Goal: Task Accomplishment & Management: Use online tool/utility

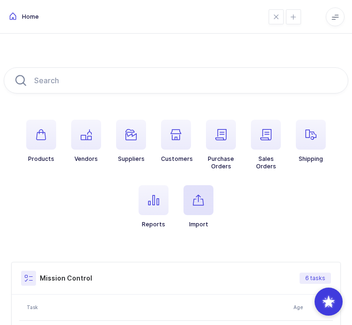
click at [193, 198] on span "button" at bounding box center [198, 200] width 30 height 30
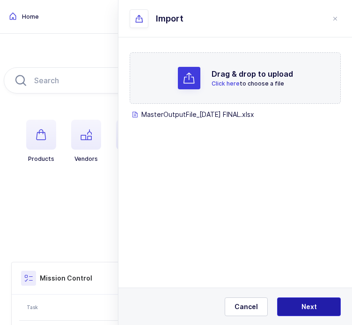
click at [303, 305] on span "Next" at bounding box center [308, 306] width 15 height 9
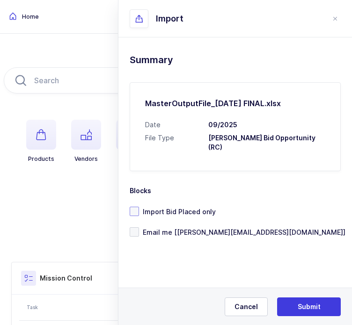
click at [189, 207] on span "Import Bid Placed only" at bounding box center [177, 211] width 77 height 9
click at [139, 207] on input "Import Bid Placed only" at bounding box center [139, 207] width 0 height 0
click at [195, 228] on span "Email me [[PERSON_NAME][EMAIL_ADDRESS][DOMAIN_NAME]]" at bounding box center [242, 232] width 206 height 9
click at [139, 227] on input "Email me [[PERSON_NAME][EMAIL_ADDRESS][DOMAIN_NAME]]" at bounding box center [139, 227] width 0 height 0
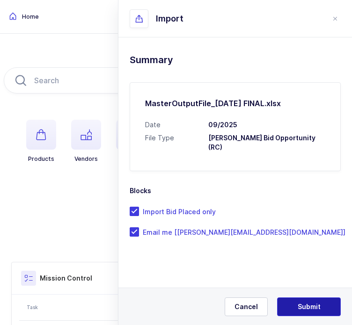
click at [319, 301] on button "Submit" at bounding box center [309, 306] width 64 height 19
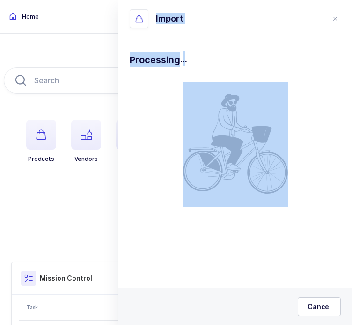
drag, startPoint x: 222, startPoint y: 68, endPoint x: 155, endPoint y: 14, distance: 85.8
click at [155, 14] on div "Import Drag & drop to upload Click here to choose a file MasterOutputFile_09-02…" at bounding box center [235, 162] width 234 height 325
click at [148, 14] on div at bounding box center [139, 18] width 19 height 19
drag, startPoint x: 155, startPoint y: 14, endPoint x: 208, endPoint y: 59, distance: 69.6
click at [208, 59] on div "Import Drag & drop to upload Click here to choose a file MasterOutputFile_09-02…" at bounding box center [235, 162] width 234 height 325
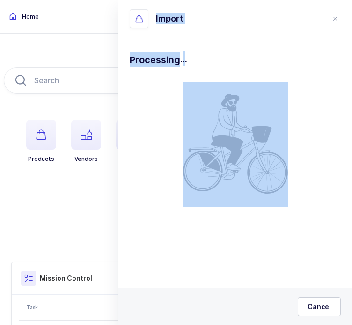
click at [208, 59] on h1 "Processing ." at bounding box center [235, 59] width 211 height 15
drag, startPoint x: 208, startPoint y: 59, endPoint x: 165, endPoint y: 20, distance: 58.3
click at [165, 20] on div "Import Drag & drop to upload Click here to choose a file MasterOutputFile_09-02…" at bounding box center [235, 162] width 234 height 325
click at [165, 20] on span "Import" at bounding box center [170, 18] width 28 height 11
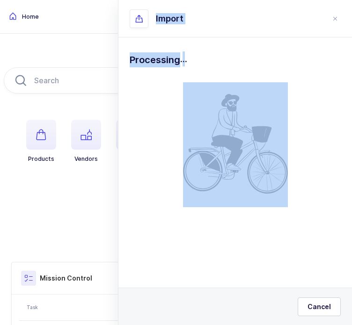
drag, startPoint x: 165, startPoint y: 20, endPoint x: 210, endPoint y: 65, distance: 63.5
click at [210, 65] on div "Import Drag & drop to upload Click here to choose a file MasterOutputFile_09-02…" at bounding box center [235, 162] width 234 height 325
click at [210, 65] on h1 "Processing ." at bounding box center [235, 59] width 211 height 15
drag, startPoint x: 210, startPoint y: 65, endPoint x: 200, endPoint y: 60, distance: 10.7
click at [200, 60] on h1 "Processing ." at bounding box center [235, 59] width 211 height 15
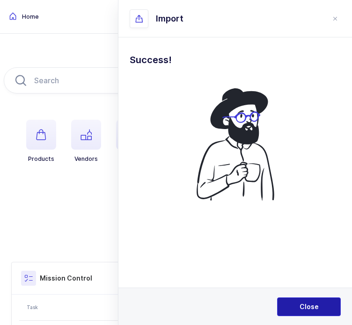
click at [303, 313] on button "Close" at bounding box center [309, 306] width 64 height 19
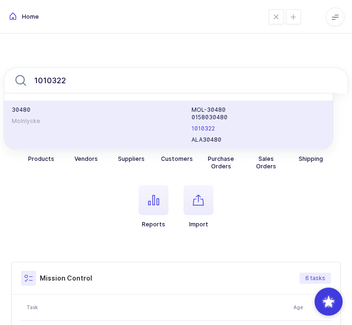
type input "1010322"
click at [125, 127] on div "30480 Molnlycke" at bounding box center [96, 124] width 180 height 37
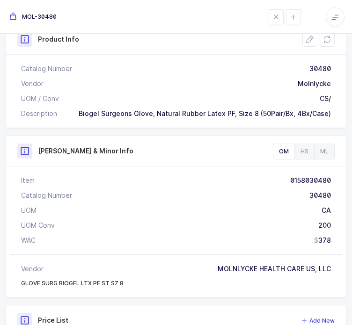
scroll to position [255, 0]
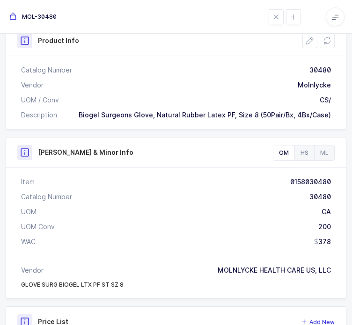
click at [294, 154] on div "HS" at bounding box center [304, 152] width 20 height 15
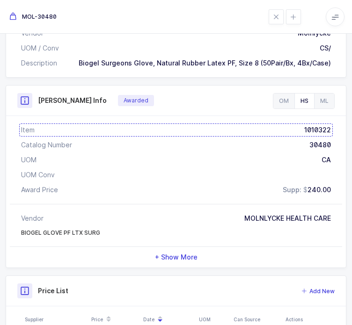
scroll to position [313, 0]
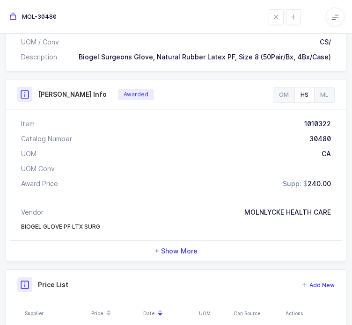
click at [180, 261] on div "+ Show More" at bounding box center [176, 251] width 332 height 21
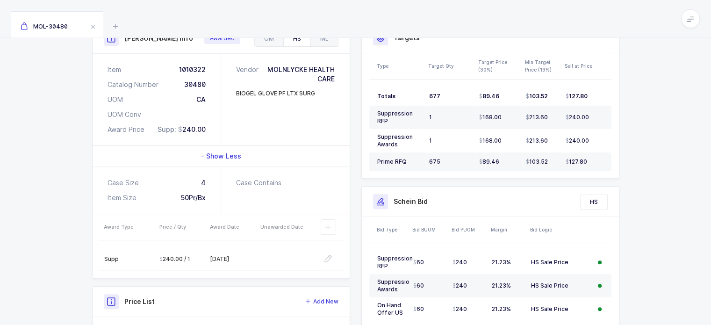
scroll to position [0, 0]
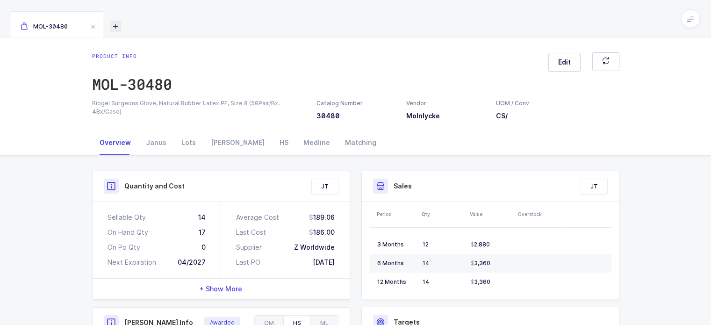
click at [116, 26] on icon at bounding box center [115, 26] width 11 height 11
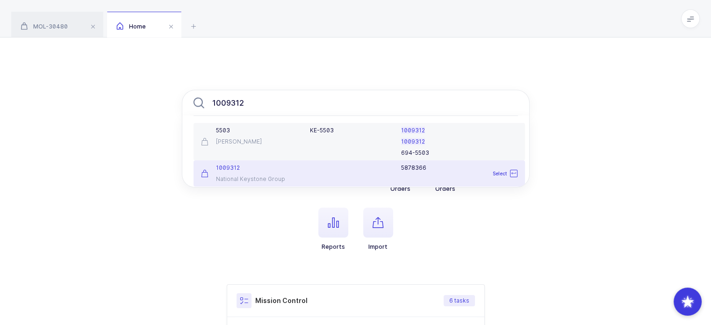
type input "1009312"
click at [305, 177] on div "5878366" at bounding box center [414, 173] width 218 height 19
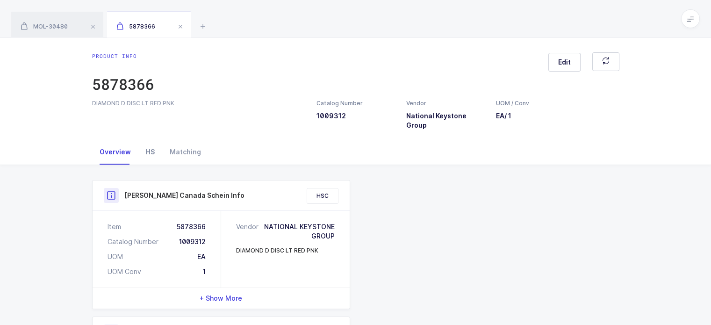
click at [144, 139] on div "HS" at bounding box center [150, 151] width 24 height 25
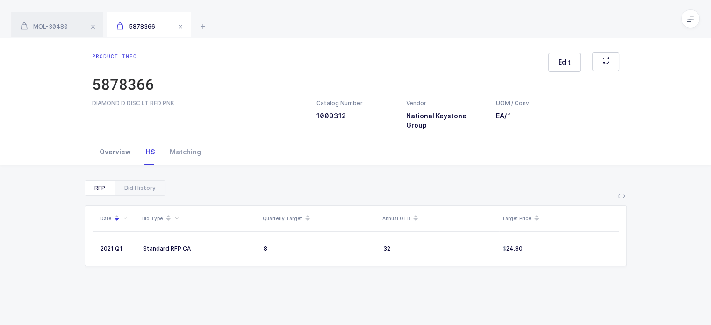
click at [108, 144] on div "Overview" at bounding box center [115, 151] width 46 height 25
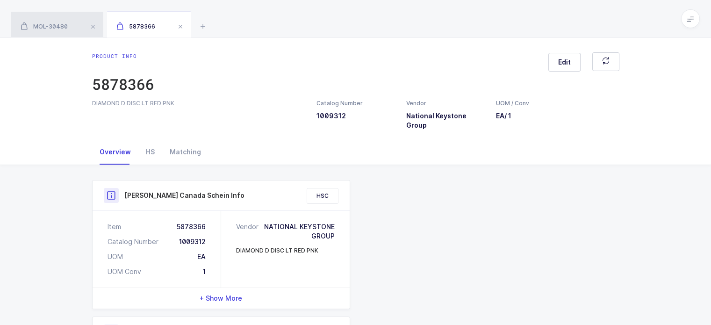
click at [63, 25] on span "MOL-30480" at bounding box center [44, 26] width 47 height 7
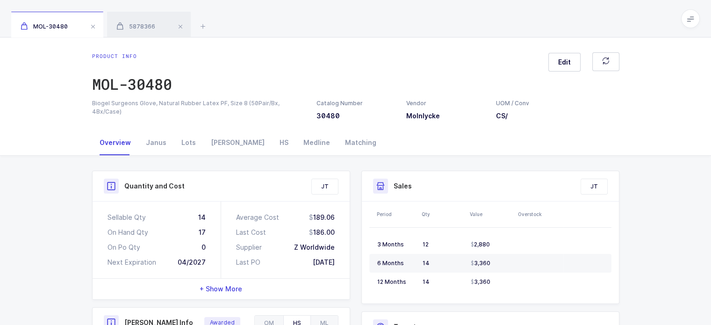
click at [196, 22] on div "MOL-30480 5878366" at bounding box center [355, 18] width 711 height 37
click at [203, 23] on icon at bounding box center [202, 26] width 11 height 11
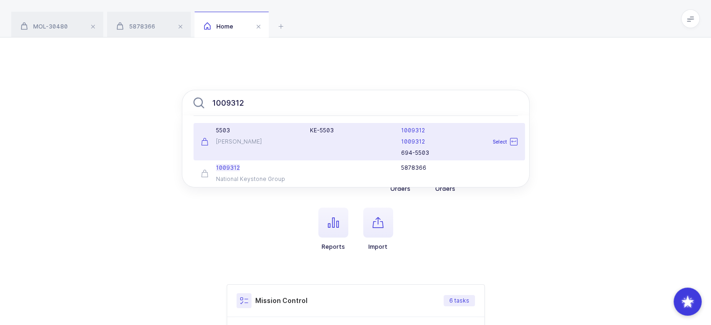
type input "1009312"
click at [335, 142] on div "KE-5503" at bounding box center [350, 142] width 91 height 30
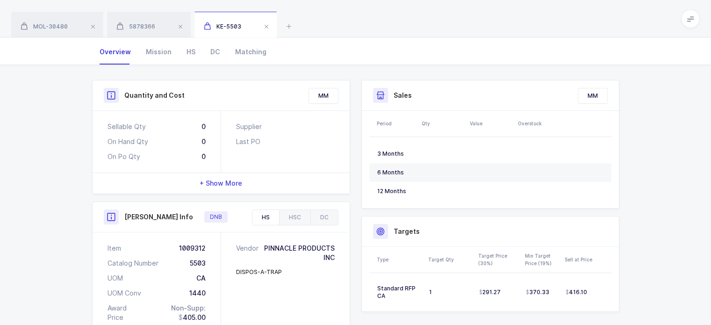
scroll to position [136, 0]
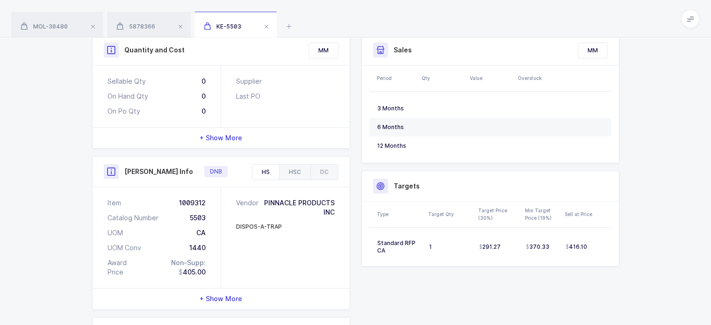
click at [304, 167] on div "HSC" at bounding box center [294, 172] width 31 height 15
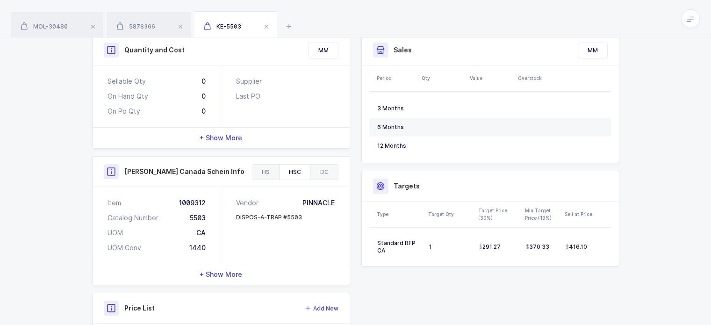
click at [273, 167] on div "HS" at bounding box center [266, 172] width 27 height 15
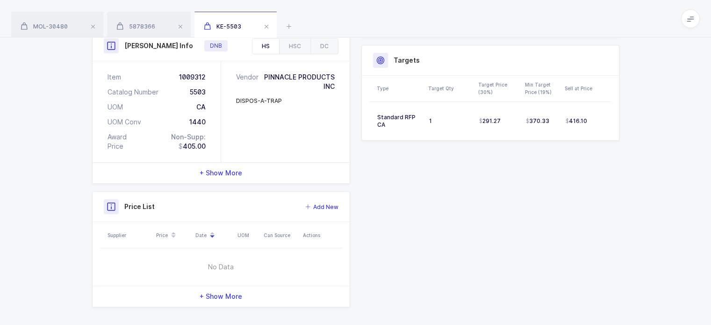
scroll to position [264, 0]
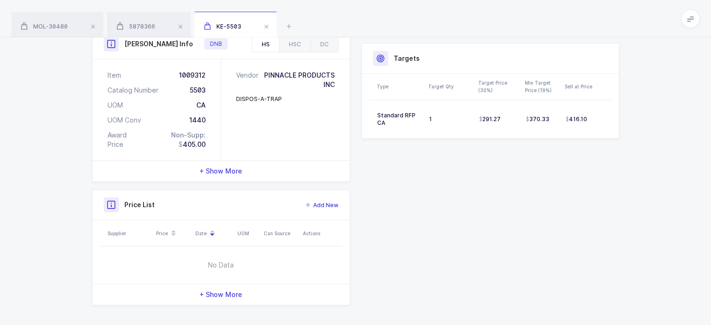
click at [234, 167] on span "+ Show More" at bounding box center [221, 171] width 43 height 9
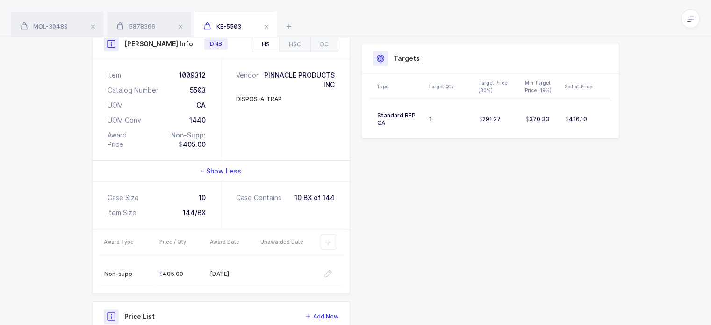
click at [296, 170] on div "- Show Less" at bounding box center [221, 171] width 257 height 21
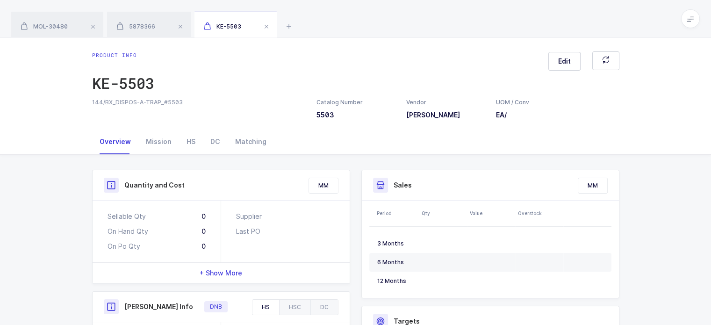
scroll to position [0, 0]
click at [188, 141] on div "HS" at bounding box center [191, 142] width 24 height 25
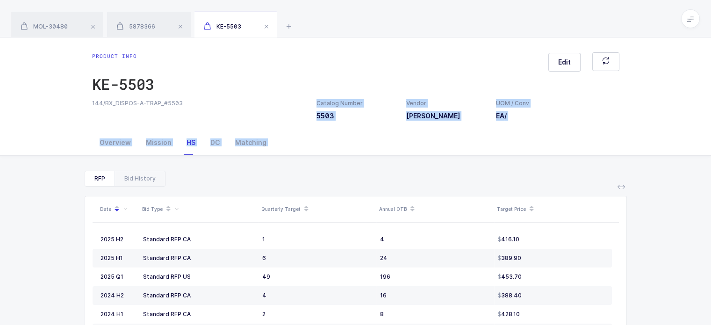
drag, startPoint x: 247, startPoint y: 103, endPoint x: 252, endPoint y: 181, distance: 78.8
click at [252, 181] on div "Product info KE-5503 Edit 144/BX_DISPOS-A-TRAP_#5503 Catalog Number 5503 Vendor…" at bounding box center [355, 227] width 711 height 380
click at [252, 181] on div "RFP Bid History" at bounding box center [356, 179] width 543 height 16
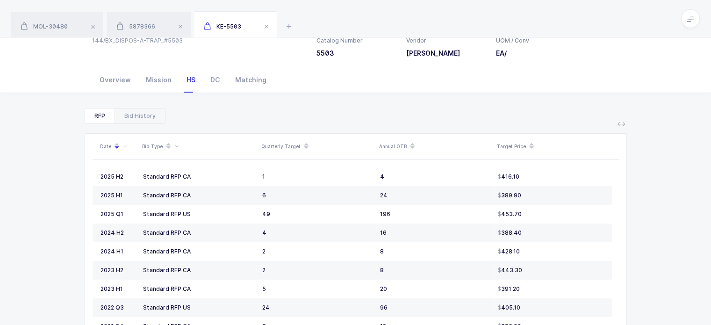
scroll to position [64, 0]
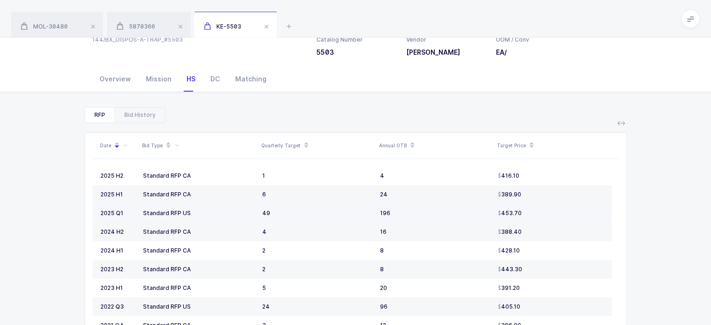
drag, startPoint x: 240, startPoint y: 215, endPoint x: 284, endPoint y: 213, distance: 44.0
click at [284, 213] on tr "2025 Q1 Standard RFP US 49 196 453.70" at bounding box center [353, 213] width 520 height 19
click at [284, 213] on div "49" at bounding box center [317, 213] width 110 height 7
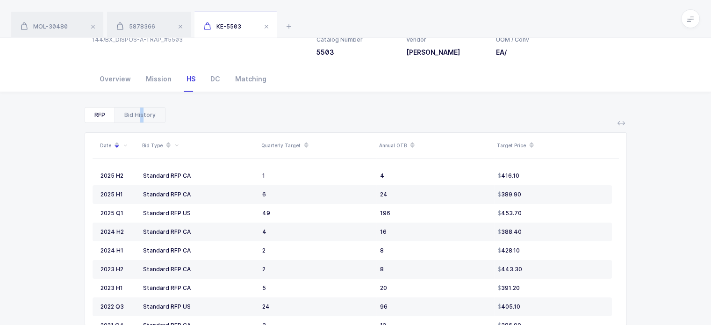
click at [140, 114] on div "Bid History" at bounding box center [140, 115] width 51 height 15
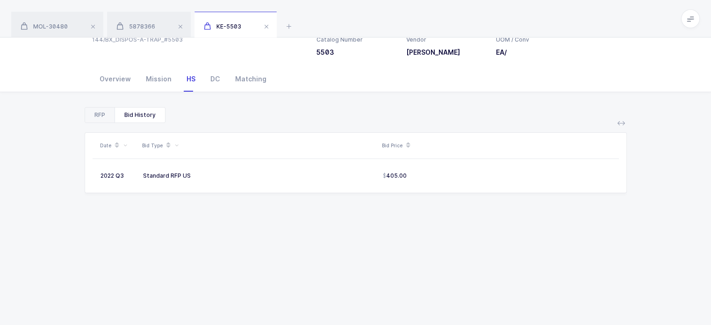
click at [100, 116] on div "RFP" at bounding box center [99, 115] width 29 height 15
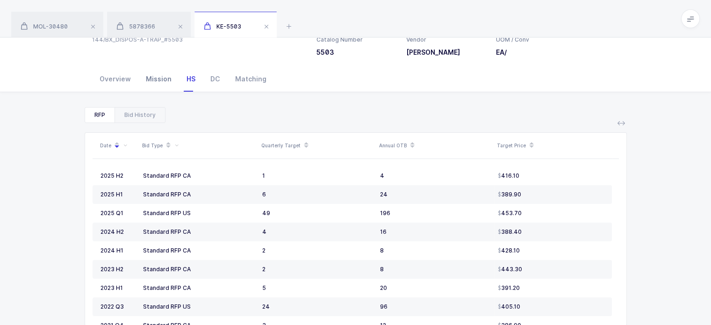
click at [157, 78] on div "Mission" at bounding box center [158, 78] width 41 height 25
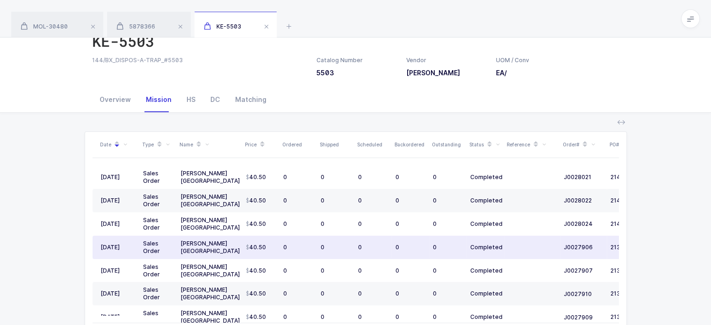
scroll to position [0, 0]
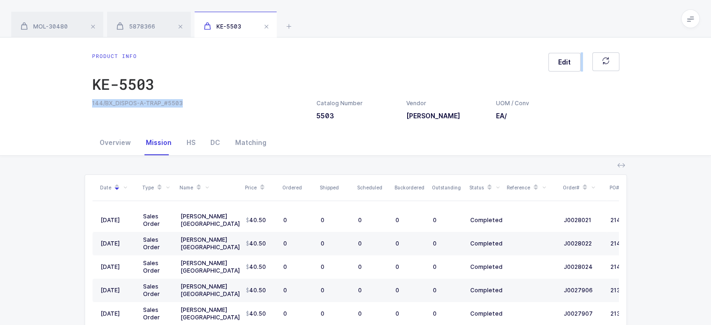
drag, startPoint x: 218, startPoint y: 95, endPoint x: 197, endPoint y: 112, distance: 26.2
click at [197, 112] on div "Product info KE-5503 Edit 144/BX_DISPOS-A-TRAP_#5503 Catalog Number 5503 Vendor…" at bounding box center [356, 86] width 543 height 68
click at [118, 140] on div "Overview" at bounding box center [115, 142] width 46 height 25
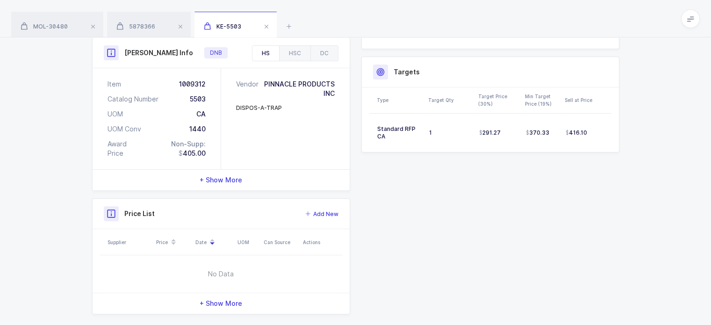
scroll to position [265, 0]
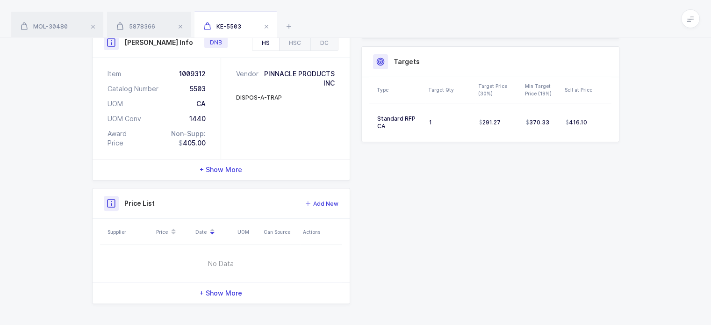
click at [213, 168] on span "+ Show More" at bounding box center [221, 169] width 43 height 9
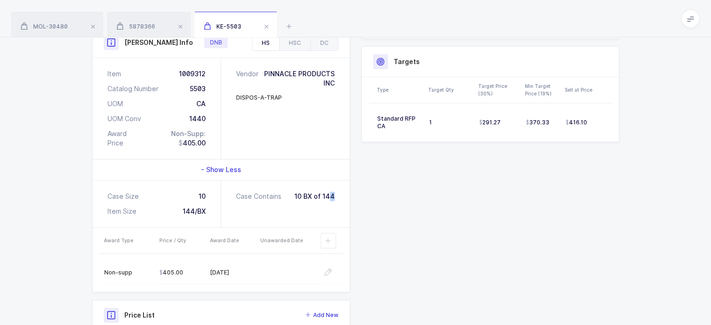
drag, startPoint x: 340, startPoint y: 218, endPoint x: 331, endPoint y: 213, distance: 10.5
click at [331, 213] on div "Case Contains 10 BX of 144" at bounding box center [285, 204] width 129 height 47
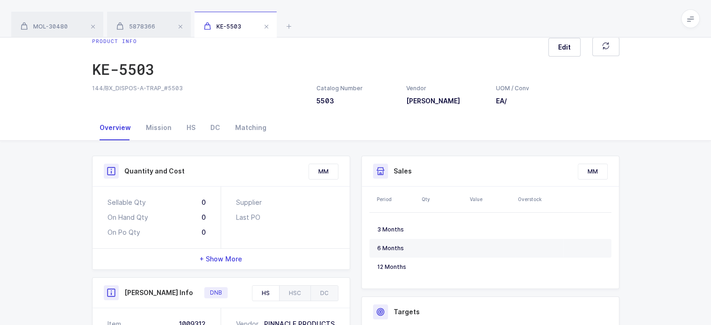
scroll to position [0, 0]
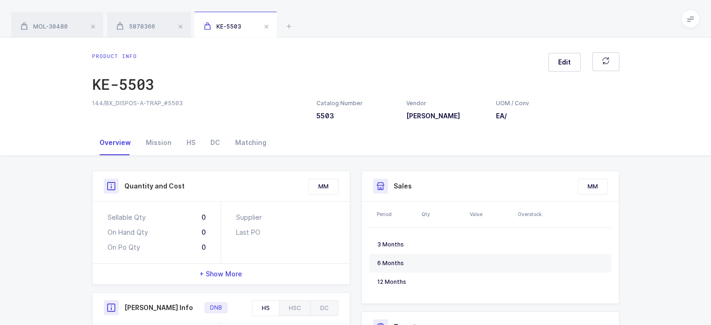
drag, startPoint x: 363, startPoint y: 59, endPoint x: 378, endPoint y: 47, distance: 19.9
click at [358, 47] on div "Product info KE-5503 Edit 144/BX_DISPOS-A-TRAP_#5503 Catalog Number 5503 Vendor…" at bounding box center [355, 83] width 711 height 93
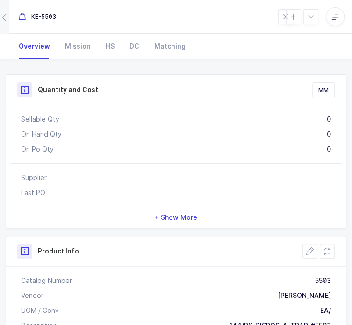
click at [0, 0] on button "button" at bounding box center [0, 0] width 0 height 0
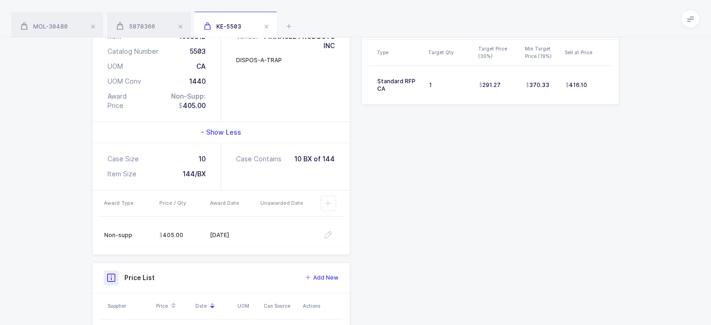
scroll to position [376, 0]
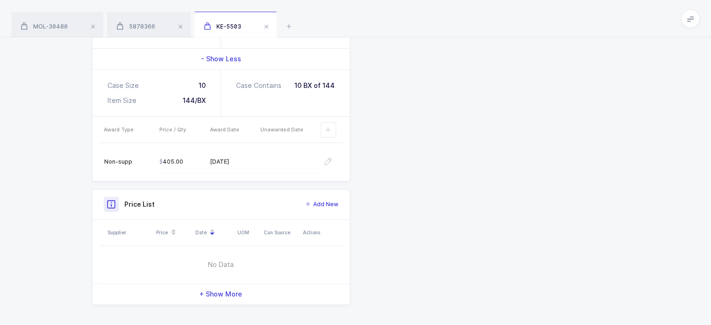
click at [358, 80] on div "Quantity and Cost MM Sellable Qty 0 On Hand Qty 0 On Po Qty 0 Supplier Last PO …" at bounding box center [356, 50] width 539 height 510
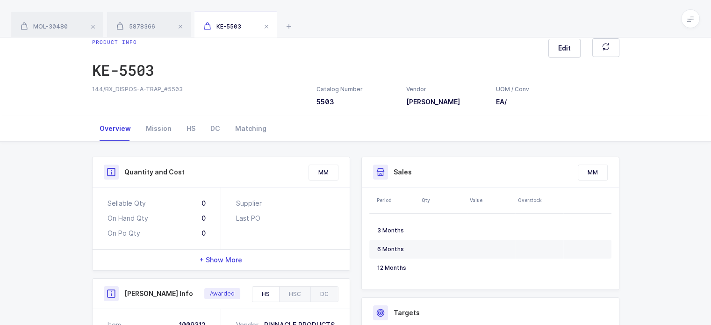
scroll to position [0, 0]
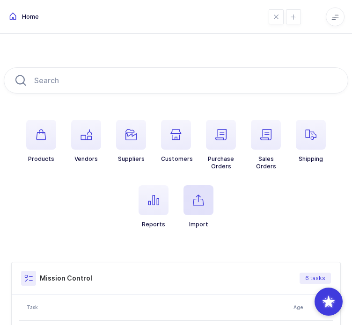
click at [210, 213] on span "button" at bounding box center [198, 200] width 30 height 30
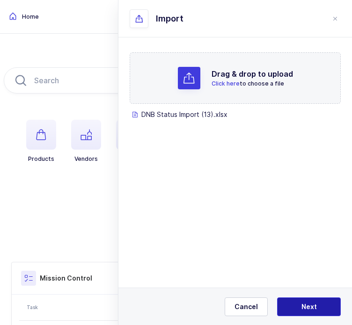
click at [316, 308] on button "Next" at bounding box center [309, 306] width 64 height 19
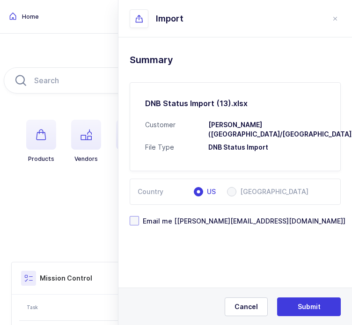
click at [173, 217] on span "Email me [[PERSON_NAME][EMAIL_ADDRESS][DOMAIN_NAME]]" at bounding box center [242, 221] width 206 height 9
click at [139, 216] on input "Email me [[PERSON_NAME][EMAIL_ADDRESS][DOMAIN_NAME]]" at bounding box center [139, 216] width 0 height 0
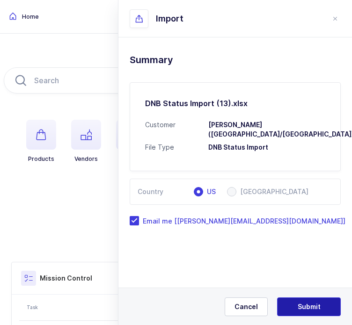
click at [307, 307] on span "Submit" at bounding box center [308, 306] width 23 height 9
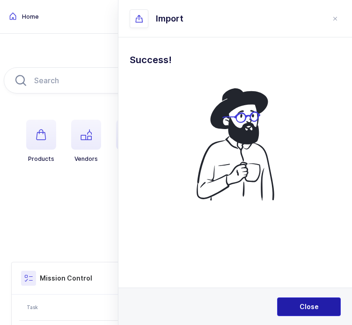
click at [307, 307] on span "Close" at bounding box center [308, 306] width 19 height 9
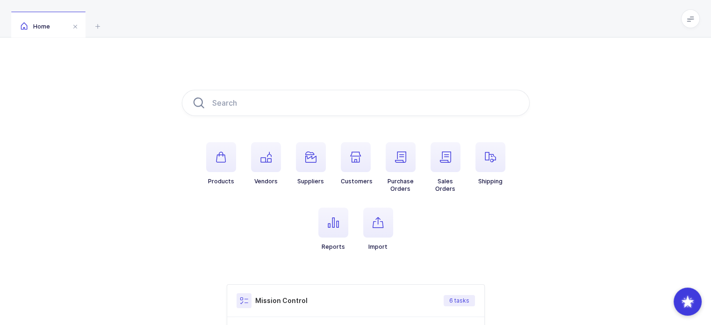
click at [351, 12] on div "Home" at bounding box center [355, 18] width 711 height 37
click at [351, 16] on icon at bounding box center [690, 18] width 7 height 7
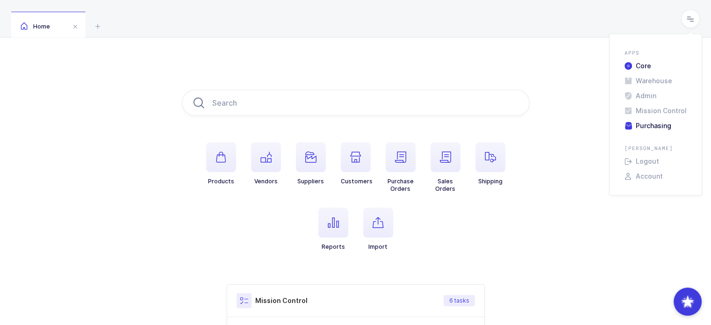
click at [351, 126] on li "Purchasing" at bounding box center [656, 125] width 70 height 7
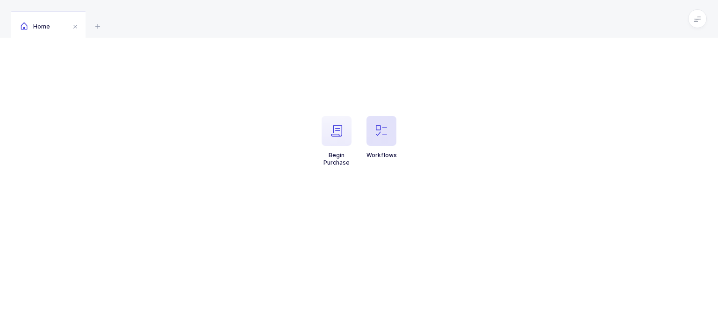
click at [377, 125] on span "button" at bounding box center [382, 131] width 30 height 30
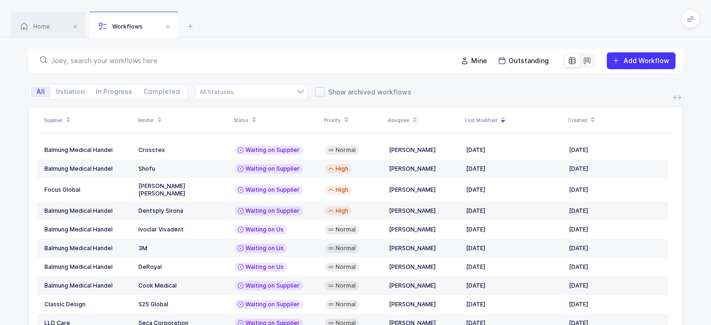
click at [297, 63] on input "text" at bounding box center [248, 60] width 395 height 9
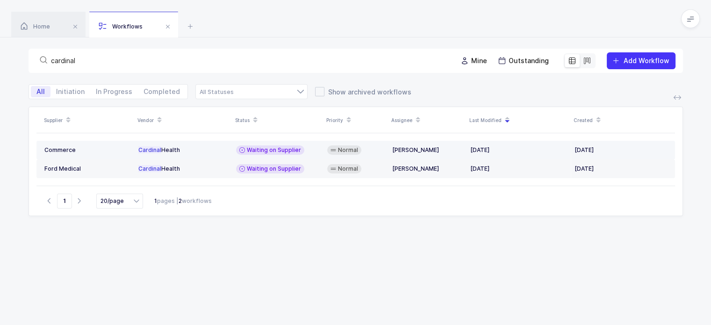
type input "cardinal"
click at [228, 150] on div "Cardinal Health" at bounding box center [183, 149] width 90 height 7
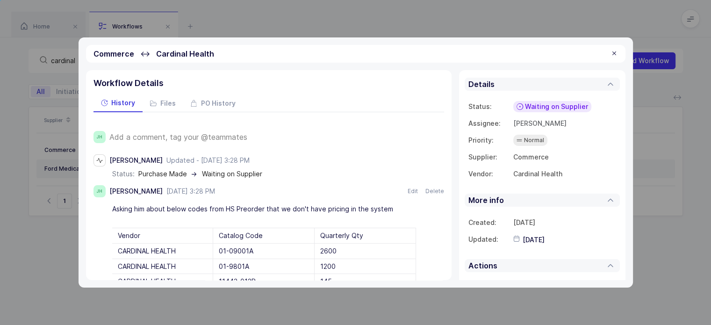
click at [206, 138] on span "Add a comment, tag your @teammates" at bounding box center [178, 137] width 138 height 8
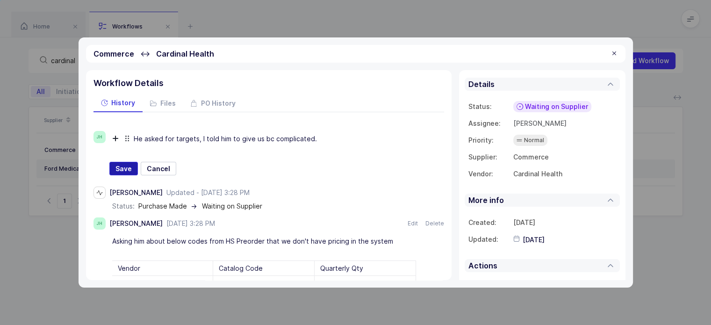
click at [119, 165] on span "Save" at bounding box center [124, 168] width 16 height 9
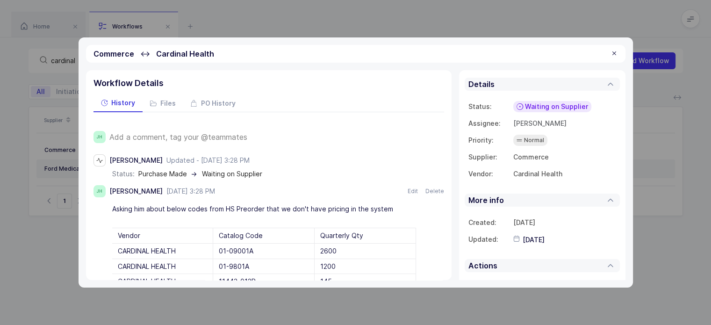
type input "2025-09-05"
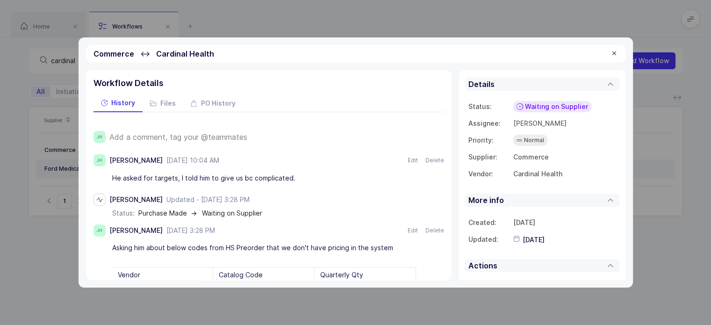
click at [612, 51] on div at bounding box center [614, 54] width 7 height 8
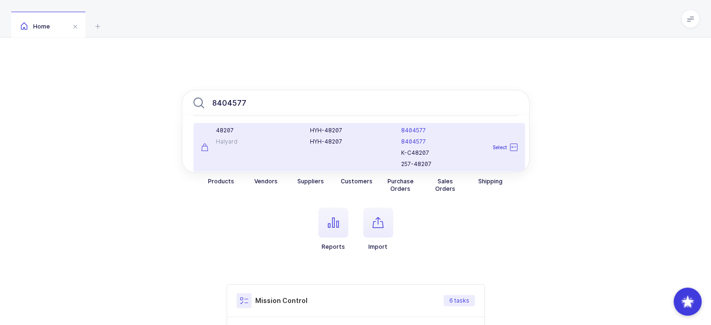
type input "8404577"
click at [262, 131] on div "48207" at bounding box center [250, 130] width 98 height 7
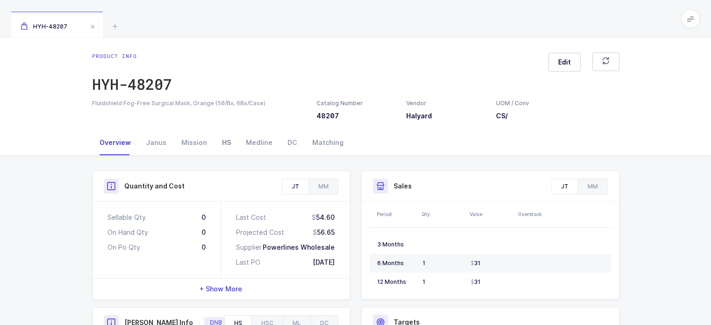
click at [228, 138] on div "HS" at bounding box center [227, 142] width 24 height 25
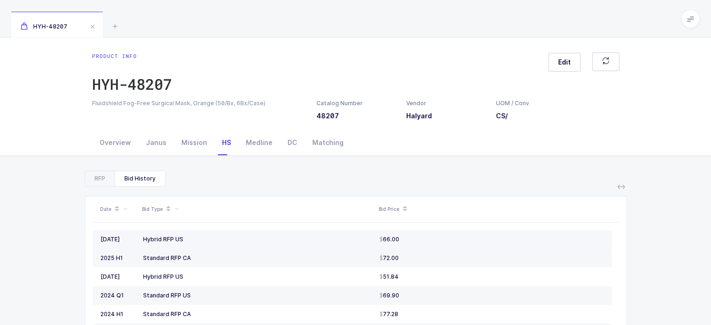
drag, startPoint x: 309, startPoint y: 234, endPoint x: 425, endPoint y: 243, distance: 115.9
click at [425, 243] on tr "2025 April Hybrid RFP US 66.00" at bounding box center [353, 239] width 520 height 19
click at [425, 243] on td "66.00" at bounding box center [494, 239] width 236 height 19
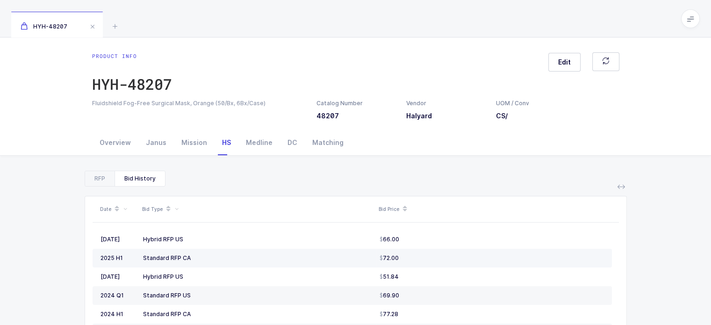
drag, startPoint x: 428, startPoint y: 256, endPoint x: 424, endPoint y: 265, distance: 9.9
click at [424, 265] on td "72.00" at bounding box center [494, 258] width 236 height 19
click at [103, 169] on div "RFP Bid History Date Bid Type Quarterly Target Annual OTB Target Price 2025 H2 …" at bounding box center [355, 287] width 696 height 262
click at [103, 174] on div "RFP" at bounding box center [99, 178] width 29 height 15
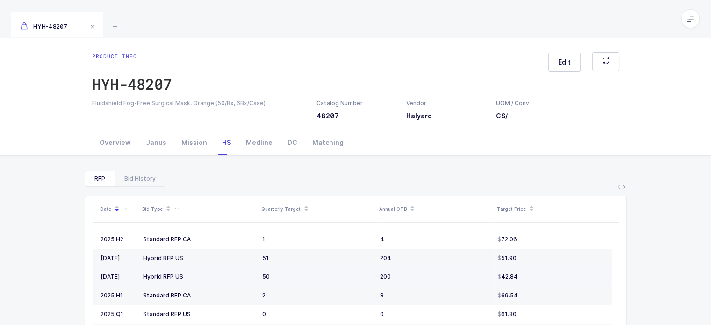
click at [420, 278] on td "200" at bounding box center [436, 277] width 118 height 19
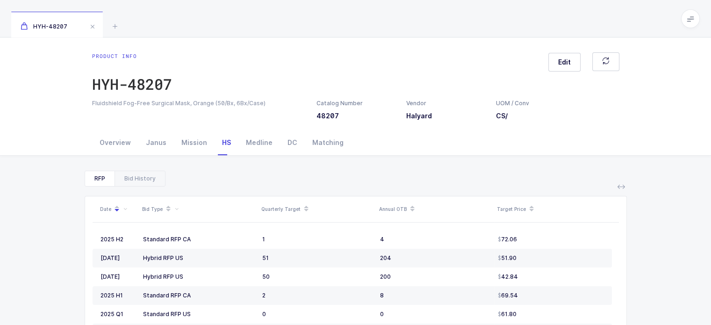
drag, startPoint x: 412, startPoint y: 152, endPoint x: 380, endPoint y: 151, distance: 31.3
click at [380, 151] on div "Overview Janus Mission HS Medline DC Matching" at bounding box center [356, 142] width 528 height 25
click at [109, 141] on div "Overview" at bounding box center [115, 142] width 46 height 25
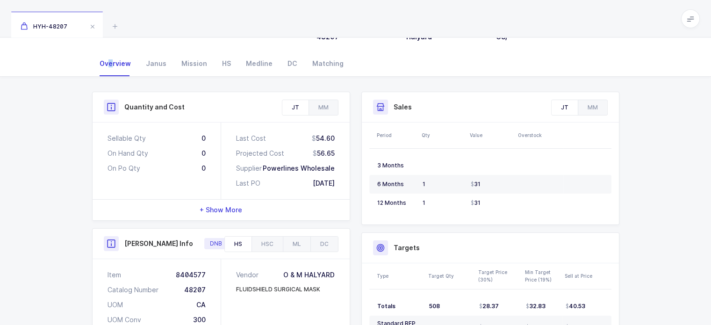
scroll to position [84, 0]
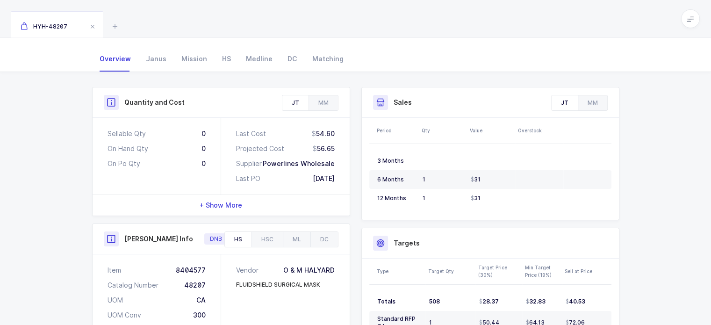
click at [267, 230] on div "Henry Schein Info DNB" at bounding box center [221, 239] width 257 height 30
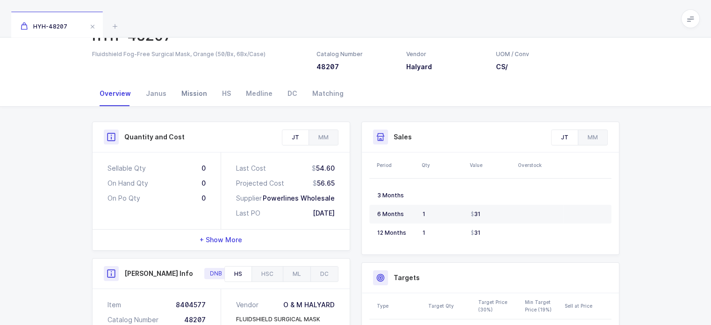
scroll to position [0, 0]
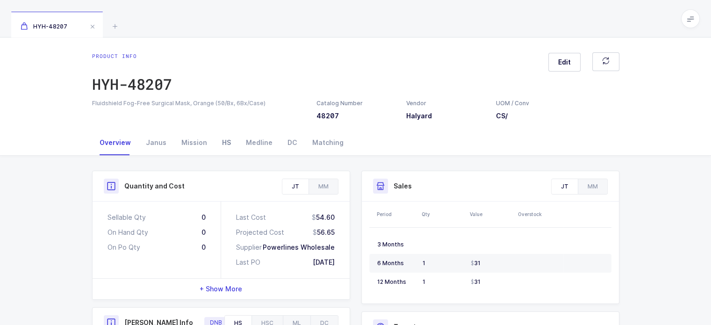
click at [222, 150] on div "HS" at bounding box center [227, 142] width 24 height 25
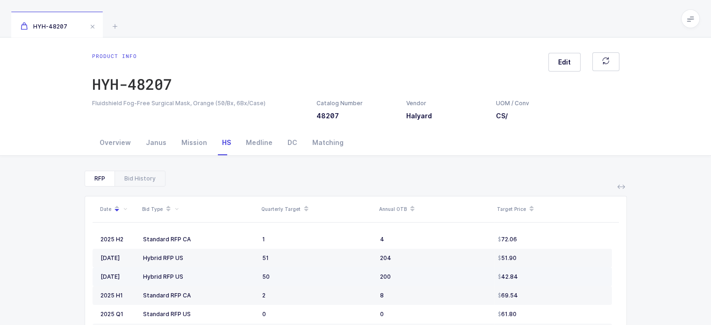
drag, startPoint x: 287, startPoint y: 275, endPoint x: 294, endPoint y: 276, distance: 7.3
click at [294, 276] on div "50" at bounding box center [317, 276] width 110 height 7
drag, startPoint x: 520, startPoint y: 280, endPoint x: 530, endPoint y: 269, distance: 14.6
click at [530, 269] on td "42.84" at bounding box center [553, 277] width 118 height 19
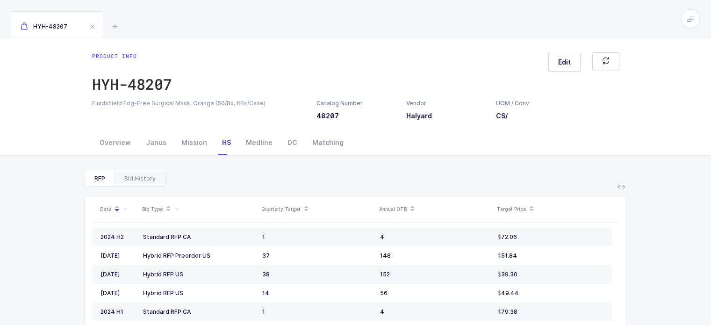
scroll to position [133, 0]
drag, startPoint x: 299, startPoint y: 285, endPoint x: 290, endPoint y: 284, distance: 9.5
click at [290, 279] on div "38" at bounding box center [317, 274] width 110 height 7
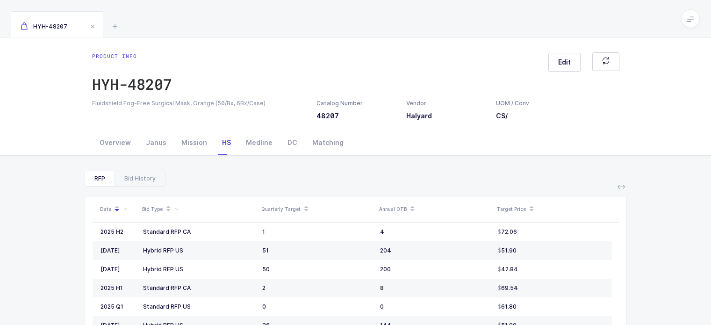
scroll to position [0, 0]
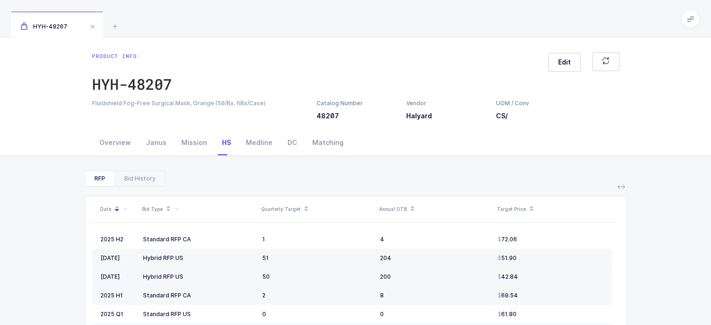
drag, startPoint x: 288, startPoint y: 276, endPoint x: 292, endPoint y: 282, distance: 7.4
click at [292, 282] on td "50" at bounding box center [318, 277] width 118 height 19
drag, startPoint x: 292, startPoint y: 282, endPoint x: 292, endPoint y: 268, distance: 13.6
click at [292, 268] on td "50" at bounding box center [318, 277] width 118 height 19
drag, startPoint x: 292, startPoint y: 273, endPoint x: 294, endPoint y: 280, distance: 7.4
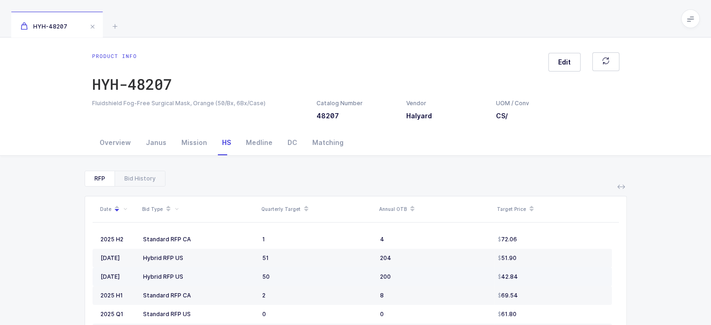
click at [294, 280] on td "50" at bounding box center [318, 277] width 118 height 19
drag, startPoint x: 526, startPoint y: 285, endPoint x: 541, endPoint y: 268, distance: 23.2
click at [541, 268] on td "42.84" at bounding box center [553, 277] width 118 height 19
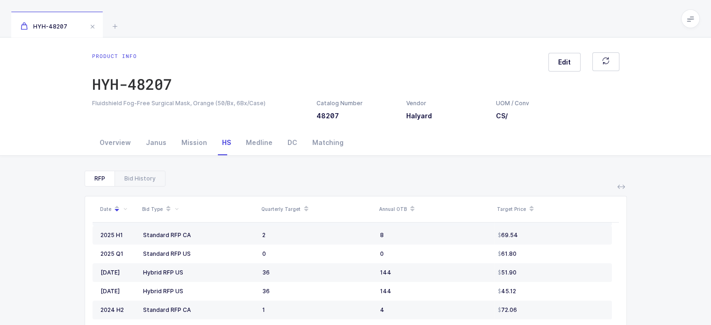
scroll to position [68, 0]
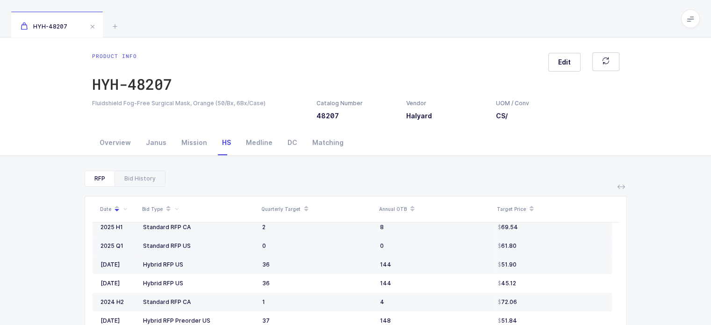
drag, startPoint x: 252, startPoint y: 243, endPoint x: 426, endPoint y: 247, distance: 174.5
click at [426, 247] on tr "2025 Q1 Standard RFP US 0 0 61.80" at bounding box center [353, 246] width 520 height 19
click at [426, 247] on div "0" at bounding box center [435, 245] width 110 height 7
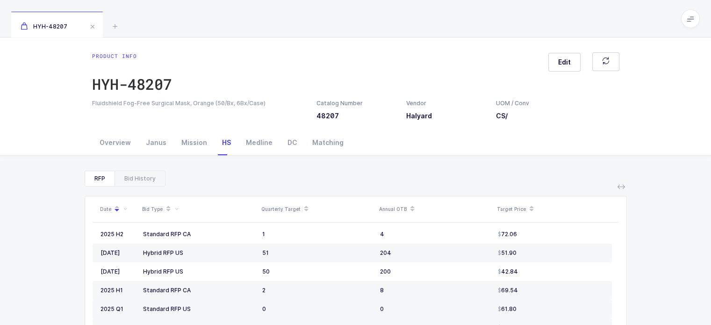
scroll to position [0, 0]
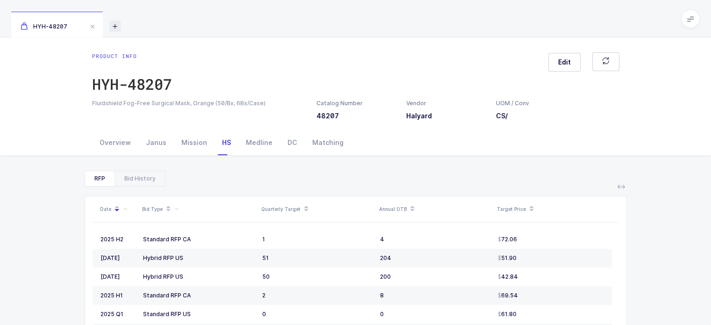
click at [117, 26] on icon at bounding box center [114, 26] width 11 height 11
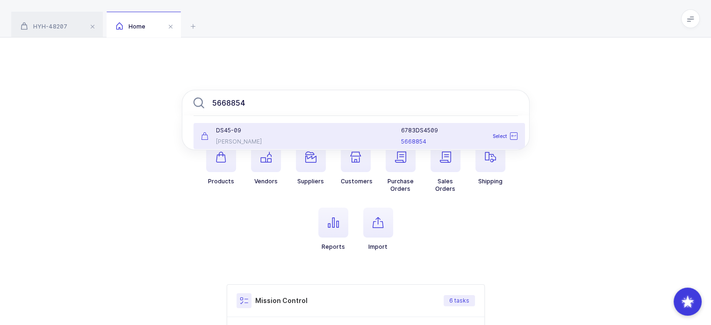
type input "5668854"
click at [367, 141] on div at bounding box center [350, 136] width 91 height 19
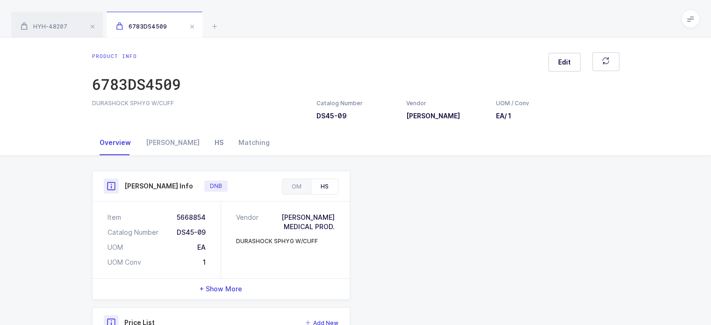
click at [207, 140] on div "HS" at bounding box center [219, 142] width 24 height 25
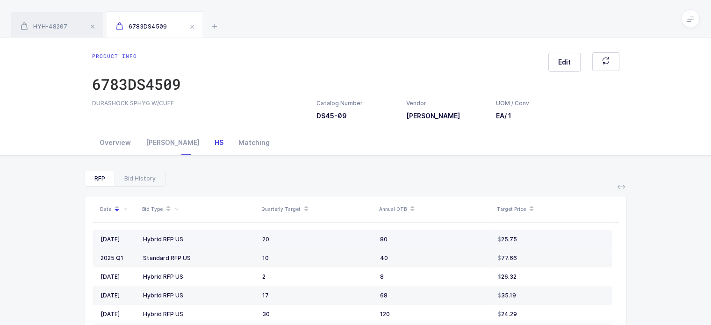
drag, startPoint x: 216, startPoint y: 235, endPoint x: 528, endPoint y: 237, distance: 311.5
click at [528, 237] on tr "2025 July Hybrid RFP US 20 80 25.75" at bounding box center [353, 239] width 520 height 19
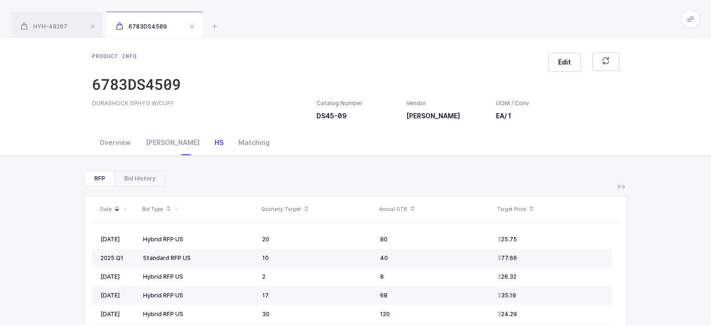
click at [149, 179] on div "Bid History" at bounding box center [140, 178] width 51 height 15
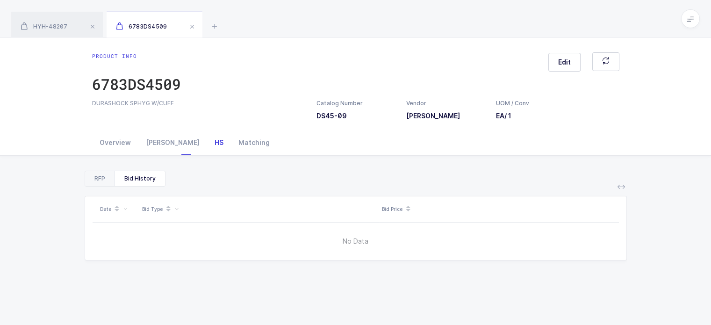
click at [95, 180] on div "RFP" at bounding box center [99, 178] width 29 height 15
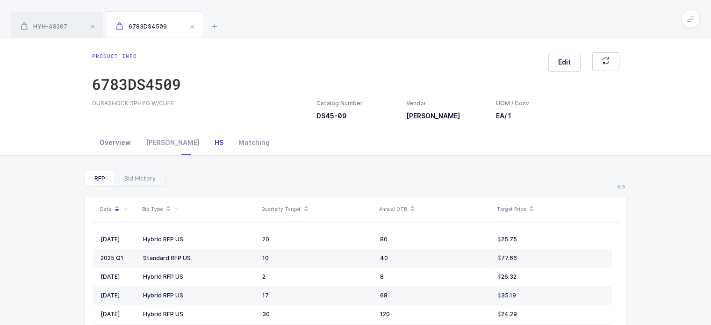
click at [99, 147] on div "Overview" at bounding box center [115, 142] width 46 height 25
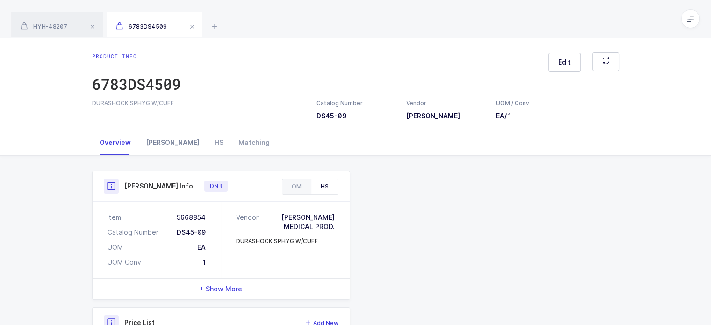
click at [160, 140] on div "Owens" at bounding box center [172, 142] width 69 height 25
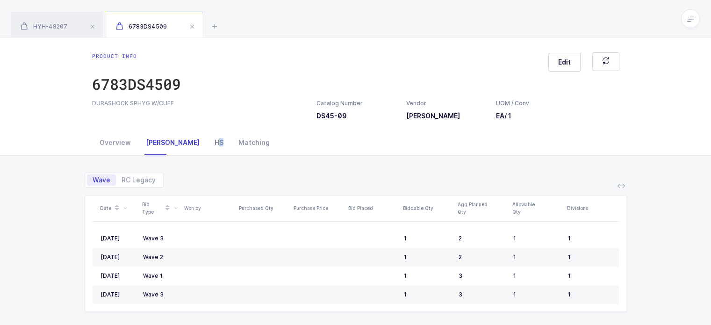
click at [207, 143] on div "HS" at bounding box center [219, 142] width 24 height 25
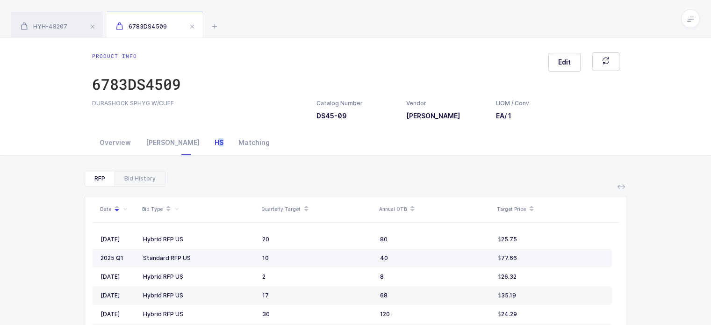
drag, startPoint x: 219, startPoint y: 260, endPoint x: 316, endPoint y: 254, distance: 97.0
click at [316, 254] on tr "2025 Q1 Standard RFP US 10 40 77.66" at bounding box center [353, 258] width 520 height 19
click at [316, 254] on div "10" at bounding box center [317, 257] width 110 height 7
drag, startPoint x: 316, startPoint y: 254, endPoint x: 95, endPoint y: 258, distance: 220.3
click at [95, 258] on tr "2025 Q1 Standard RFP US 10 40 77.66" at bounding box center [353, 258] width 520 height 19
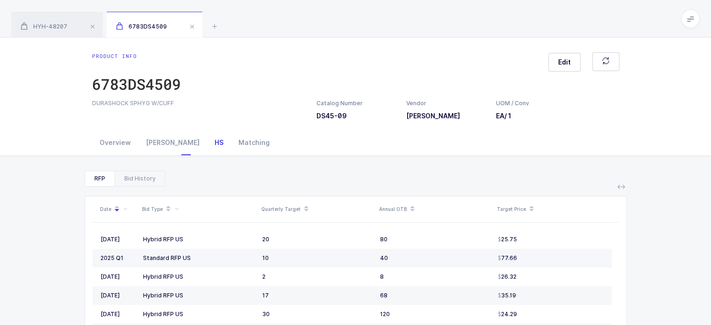
click at [95, 258] on td "2025 Q1" at bounding box center [116, 258] width 47 height 19
drag, startPoint x: 95, startPoint y: 258, endPoint x: 219, endPoint y: 260, distance: 123.5
click at [219, 260] on tr "2025 Q1 Standard RFP US 10 40 77.66" at bounding box center [353, 258] width 520 height 19
click at [219, 260] on div "Standard RFP US" at bounding box center [199, 257] width 112 height 7
drag, startPoint x: 228, startPoint y: 257, endPoint x: 218, endPoint y: 256, distance: 10.3
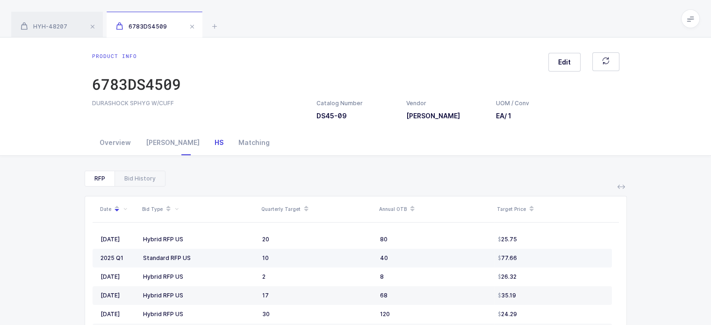
click at [218, 256] on div "Standard RFP US" at bounding box center [199, 257] width 112 height 7
drag, startPoint x: 218, startPoint y: 256, endPoint x: 227, endPoint y: 253, distance: 9.5
click at [227, 253] on td "Standard RFP US" at bounding box center [198, 258] width 119 height 19
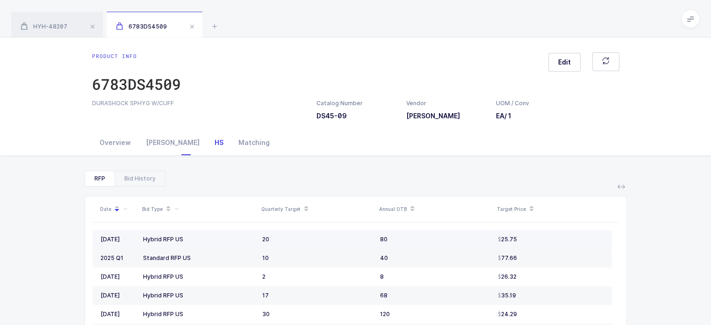
drag, startPoint x: 212, startPoint y: 239, endPoint x: 100, endPoint y: 239, distance: 112.3
click at [100, 239] on tr "2025 July Hybrid RFP US 20 80 25.75" at bounding box center [353, 239] width 520 height 19
click at [101, 239] on span "2025 July" at bounding box center [110, 239] width 19 height 7
drag, startPoint x: 100, startPoint y: 239, endPoint x: 222, endPoint y: 232, distance: 122.3
click at [222, 232] on tr "2025 July Hybrid RFP US 20 80 25.75" at bounding box center [353, 239] width 520 height 19
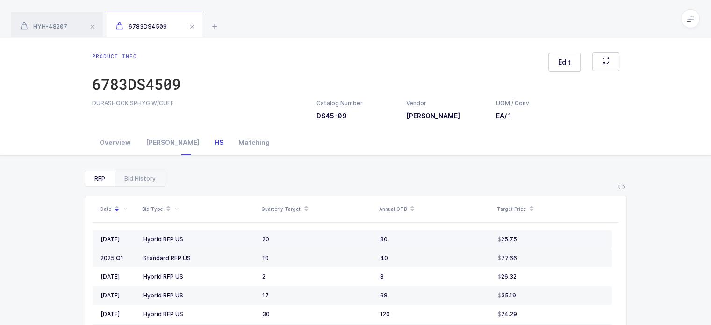
click at [222, 232] on td "Hybrid RFP US" at bounding box center [198, 239] width 119 height 19
click at [299, 244] on td "20" at bounding box center [318, 239] width 118 height 19
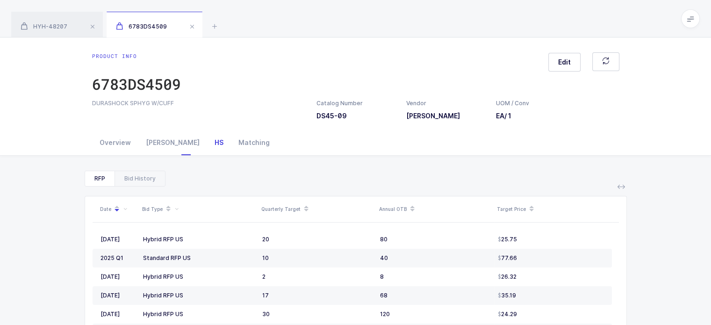
drag, startPoint x: 299, startPoint y: 244, endPoint x: 442, endPoint y: 228, distance: 144.0
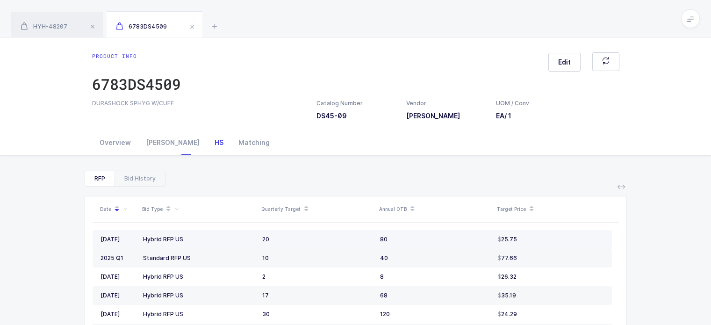
drag, startPoint x: 569, startPoint y: 239, endPoint x: 546, endPoint y: 237, distance: 22.5
click at [546, 237] on div "25.75" at bounding box center [551, 239] width 106 height 7
drag, startPoint x: 546, startPoint y: 237, endPoint x: 541, endPoint y: 239, distance: 5.5
click at [541, 239] on div "25.75" at bounding box center [551, 239] width 106 height 7
click at [548, 237] on div "25.75" at bounding box center [551, 239] width 106 height 7
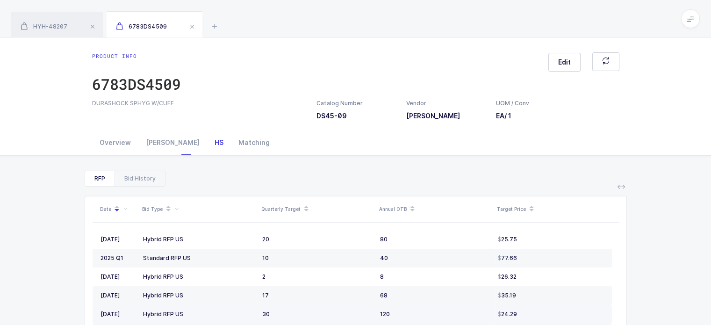
drag, startPoint x: 536, startPoint y: 319, endPoint x: 531, endPoint y: 310, distance: 10.3
click at [531, 310] on td "24.29" at bounding box center [553, 314] width 118 height 19
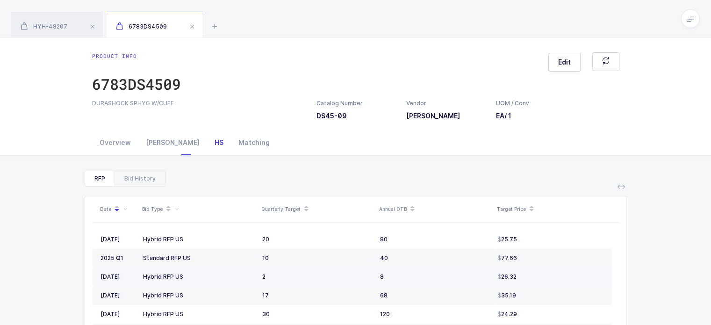
click at [537, 275] on td "26.32" at bounding box center [553, 277] width 118 height 19
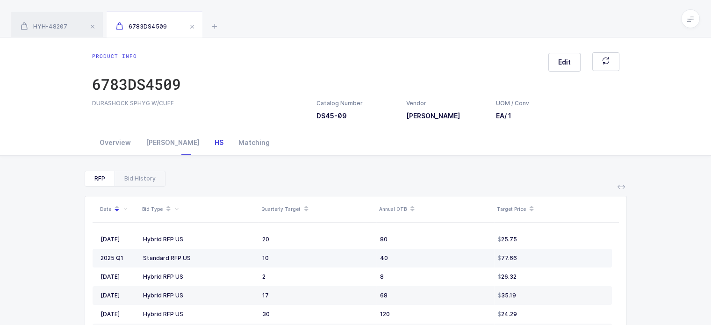
drag, startPoint x: 319, startPoint y: 264, endPoint x: 308, endPoint y: 258, distance: 12.2
click at [308, 258] on td "10" at bounding box center [318, 258] width 118 height 19
drag, startPoint x: 536, startPoint y: 254, endPoint x: 546, endPoint y: 258, distance: 11.4
click at [546, 258] on div "77.66" at bounding box center [551, 257] width 106 height 7
drag, startPoint x: 546, startPoint y: 258, endPoint x: 541, endPoint y: 254, distance: 6.7
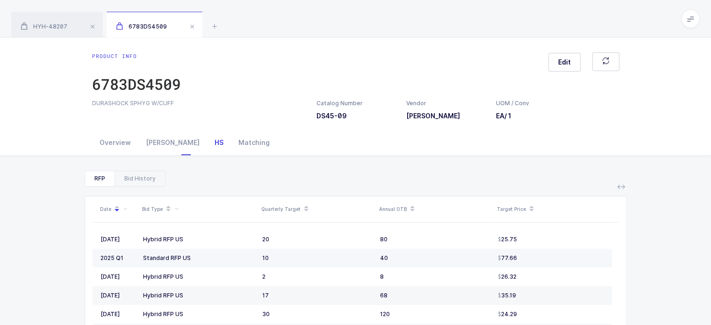
click at [541, 254] on div "77.66" at bounding box center [551, 257] width 106 height 7
click at [543, 256] on div "77.66" at bounding box center [551, 257] width 106 height 7
click at [540, 254] on div "77.66" at bounding box center [551, 257] width 106 height 7
drag, startPoint x: 540, startPoint y: 254, endPoint x: 524, endPoint y: 187, distance: 69.1
click at [524, 187] on div "Date Bid Type Quarterly Target Annual OTB Target Price 2025 July Hybrid RFP US …" at bounding box center [356, 291] width 543 height 209
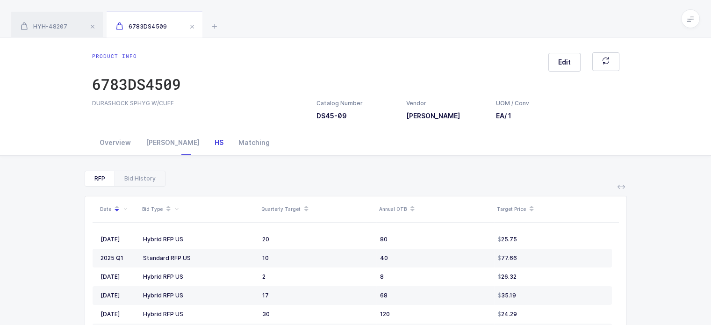
click at [424, 145] on div "Overview Owens HS Matching" at bounding box center [356, 142] width 528 height 25
drag, startPoint x: 524, startPoint y: 257, endPoint x: 537, endPoint y: 258, distance: 13.2
click at [537, 258] on div "77.66" at bounding box center [551, 257] width 106 height 7
click at [539, 256] on div "77.66" at bounding box center [551, 257] width 106 height 7
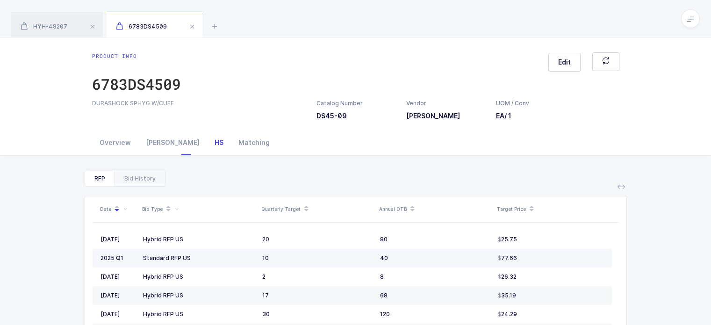
drag, startPoint x: 528, startPoint y: 254, endPoint x: 543, endPoint y: 252, distance: 15.1
click at [543, 252] on td "77.66" at bounding box center [553, 258] width 118 height 19
click at [560, 254] on td "77.66" at bounding box center [553, 258] width 118 height 19
drag, startPoint x: 560, startPoint y: 254, endPoint x: 546, endPoint y: 254, distance: 13.6
click at [546, 254] on div "77.66" at bounding box center [551, 257] width 106 height 7
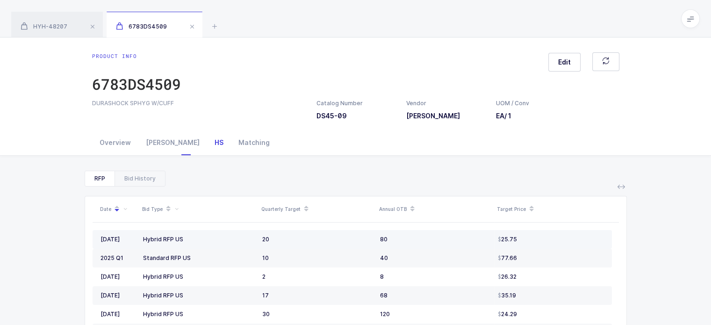
drag, startPoint x: 552, startPoint y: 238, endPoint x: 571, endPoint y: 246, distance: 20.3
click at [571, 246] on td "25.75" at bounding box center [553, 239] width 118 height 19
drag, startPoint x: 415, startPoint y: 245, endPoint x: 421, endPoint y: 241, distance: 6.7
click at [421, 241] on td "80" at bounding box center [436, 239] width 118 height 19
click at [421, 241] on div "80" at bounding box center [435, 239] width 110 height 7
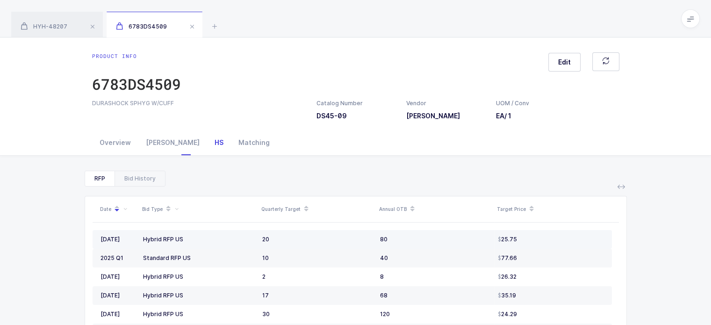
click at [421, 241] on div "80" at bounding box center [435, 239] width 110 height 7
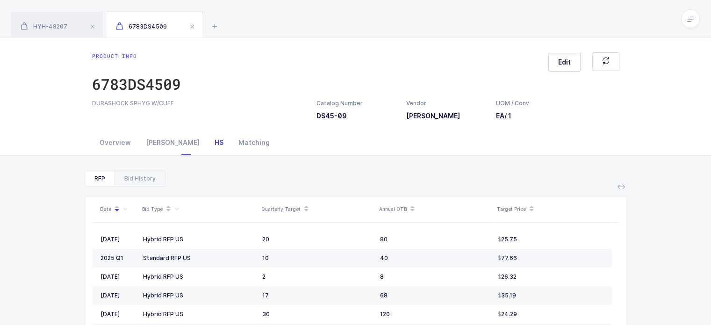
drag, startPoint x: 203, startPoint y: 260, endPoint x: 251, endPoint y: 258, distance: 48.7
click at [251, 258] on div "Standard RFP US" at bounding box center [199, 257] width 112 height 7
drag, startPoint x: 567, startPoint y: 256, endPoint x: 541, endPoint y: 260, distance: 26.0
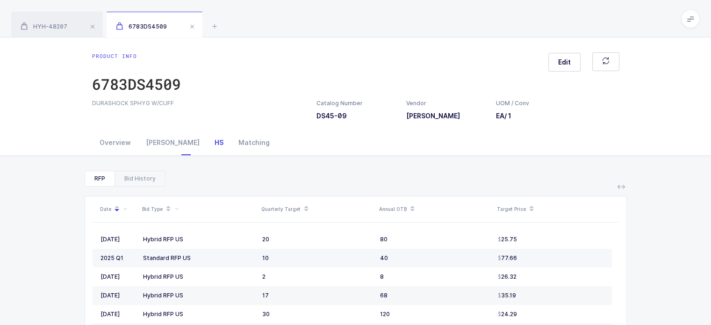
click at [541, 260] on div "77.66" at bounding box center [551, 257] width 106 height 7
click at [538, 261] on div "77.66" at bounding box center [551, 257] width 106 height 7
drag, startPoint x: 538, startPoint y: 261, endPoint x: 535, endPoint y: 254, distance: 7.6
click at [535, 254] on div "77.66" at bounding box center [551, 257] width 106 height 7
drag, startPoint x: 535, startPoint y: 254, endPoint x: 532, endPoint y: 260, distance: 6.3
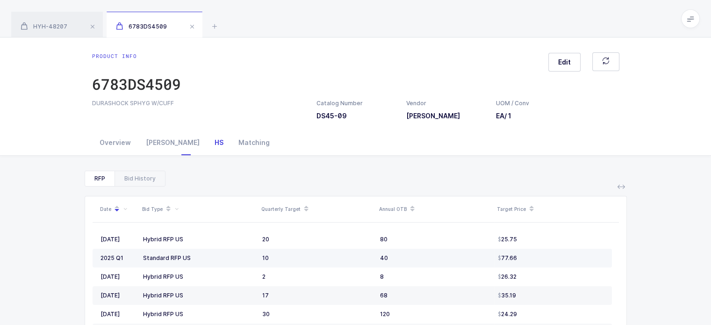
click at [532, 260] on div "77.66" at bounding box center [551, 257] width 106 height 7
click at [156, 142] on div "Owens" at bounding box center [172, 142] width 69 height 25
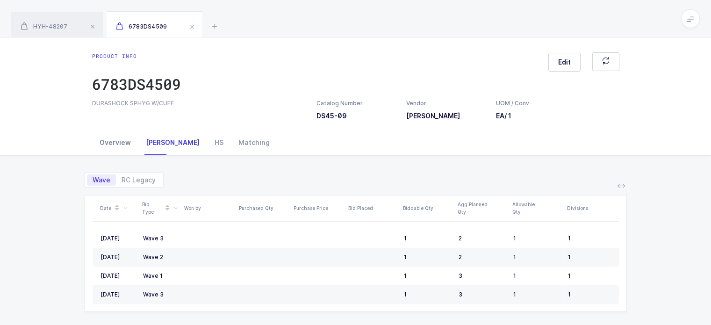
click at [104, 145] on div "Overview" at bounding box center [115, 142] width 46 height 25
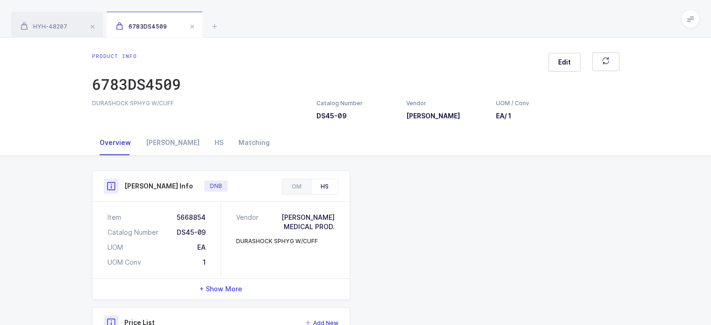
click at [65, 145] on div "Overview Owens HS Matching" at bounding box center [355, 143] width 711 height 26
click at [207, 140] on div "HS" at bounding box center [219, 142] width 24 height 25
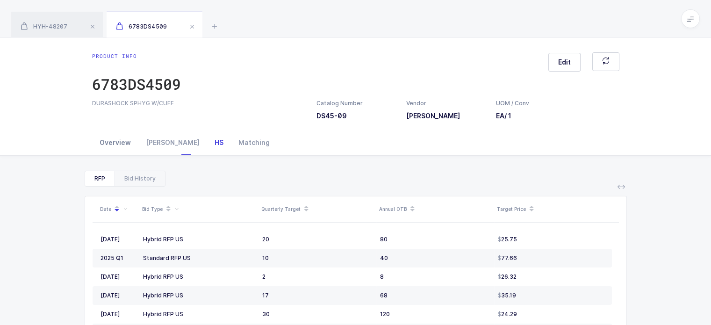
click at [99, 143] on div "Overview" at bounding box center [115, 142] width 46 height 25
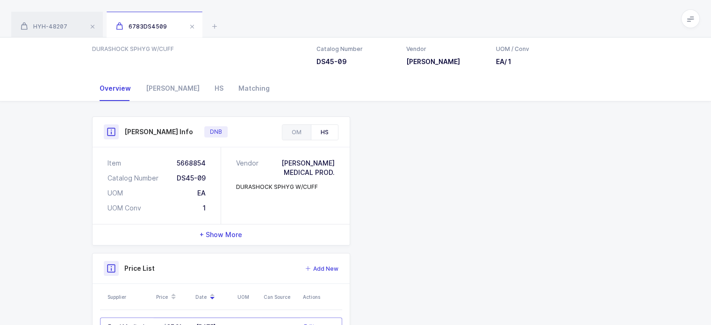
scroll to position [68, 0]
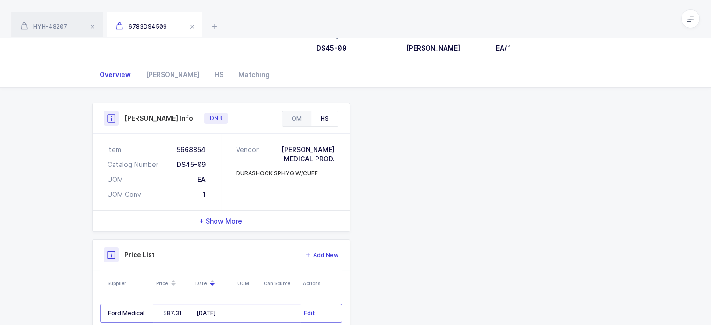
click at [294, 110] on div "Henry Schein Info DNB OM HS Item 6783DS4509 Catalog Number DS45-09 UOM EA UOM C…" at bounding box center [221, 167] width 258 height 129
click at [293, 111] on div "OM" at bounding box center [297, 118] width 29 height 15
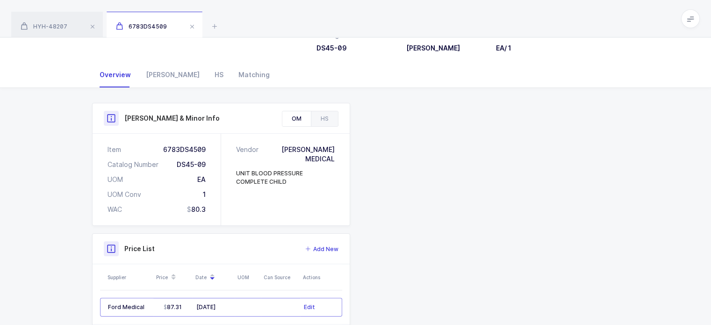
click at [348, 117] on div "Owens & Minor Info" at bounding box center [221, 118] width 257 height 30
click at [322, 119] on div "HS" at bounding box center [324, 118] width 27 height 15
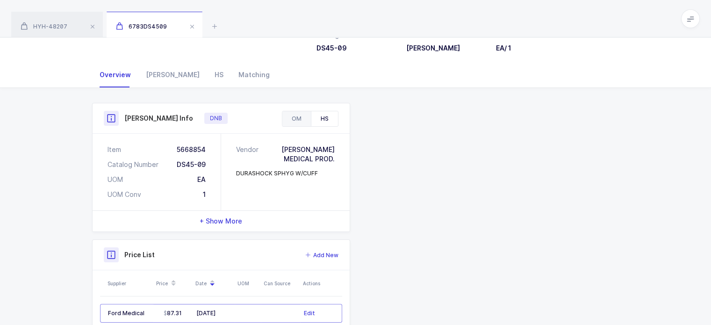
click at [299, 119] on div "OM" at bounding box center [297, 118] width 29 height 15
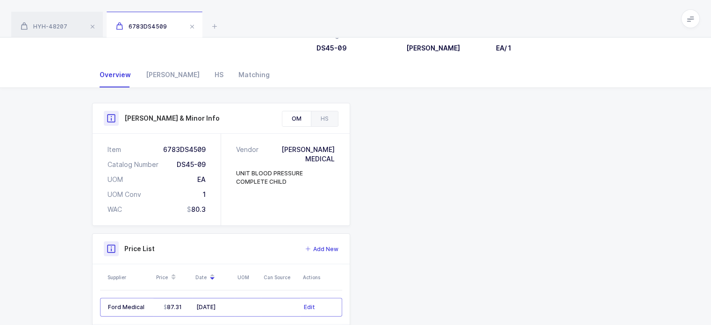
drag, startPoint x: 373, startPoint y: 148, endPoint x: 352, endPoint y: 142, distance: 22.2
click at [352, 142] on div "Product Info Catalog Number DS45-09 Vendor Welch Allyn UOM / Conv EA / 1 Descri…" at bounding box center [221, 224] width 269 height 243
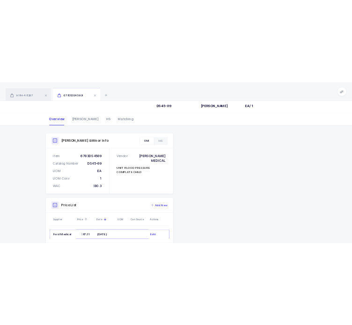
scroll to position [0, 0]
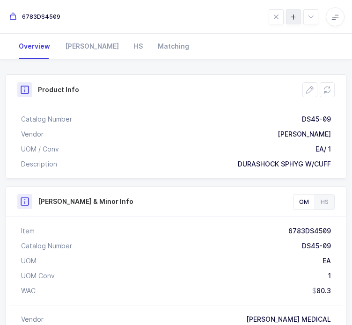
click at [286, 24] on icon at bounding box center [293, 16] width 15 height 15
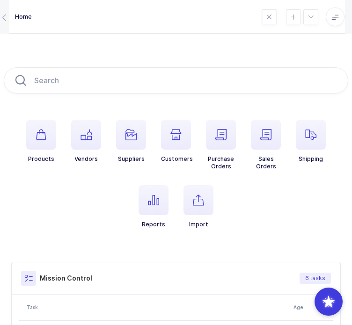
click at [189, 214] on span "button" at bounding box center [198, 200] width 30 height 30
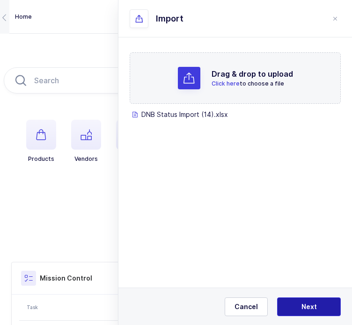
click at [301, 305] on span "Next" at bounding box center [308, 306] width 15 height 9
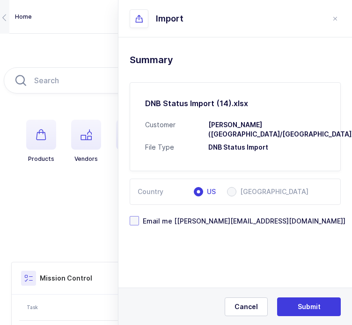
click at [139, 216] on span at bounding box center [134, 220] width 9 height 9
click at [139, 216] on input "Email me [[PERSON_NAME][EMAIL_ADDRESS][DOMAIN_NAME]]" at bounding box center [139, 216] width 0 height 0
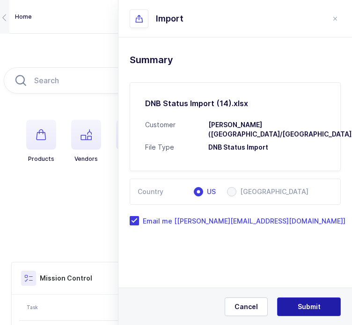
click at [312, 310] on span "Submit" at bounding box center [308, 306] width 23 height 9
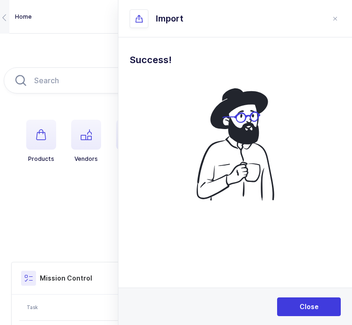
drag, startPoint x: 312, startPoint y: 310, endPoint x: 322, endPoint y: 147, distance: 163.1
click at [322, 147] on div at bounding box center [235, 144] width 211 height 125
click at [315, 311] on button "Close" at bounding box center [309, 306] width 64 height 19
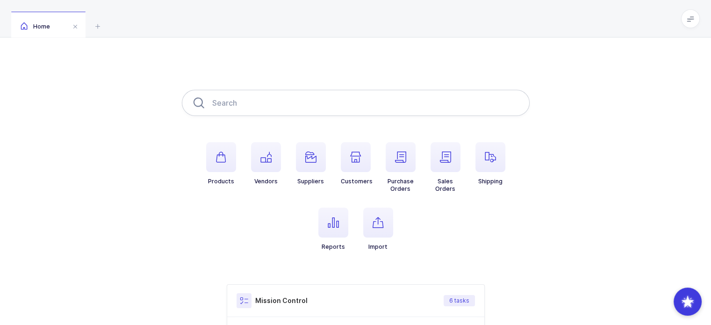
click at [287, 108] on input "text" at bounding box center [356, 103] width 348 height 26
click at [219, 164] on span "button" at bounding box center [221, 157] width 30 height 30
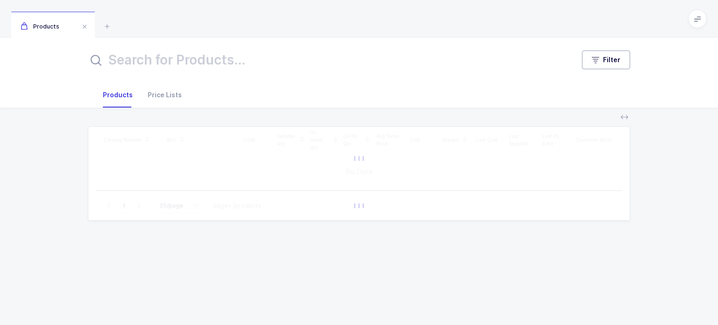
click at [620, 65] on button "Filter" at bounding box center [606, 60] width 48 height 19
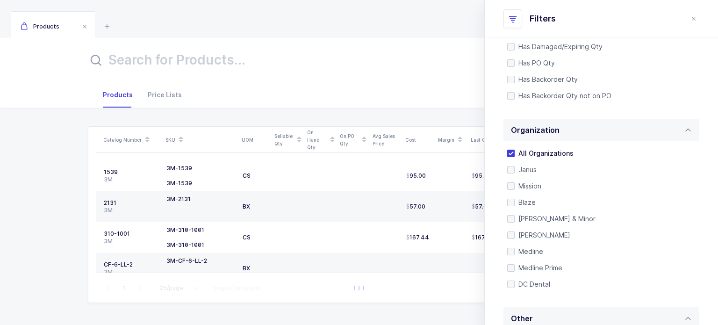
scroll to position [93, 0]
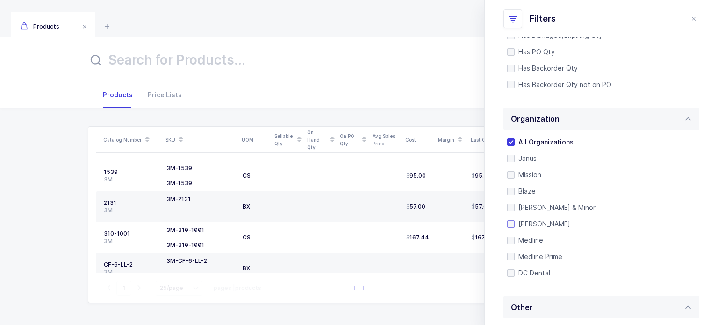
click at [536, 223] on span "[PERSON_NAME]" at bounding box center [543, 223] width 56 height 9
click at [515, 220] on input "[PERSON_NAME]" at bounding box center [515, 220] width 0 height 0
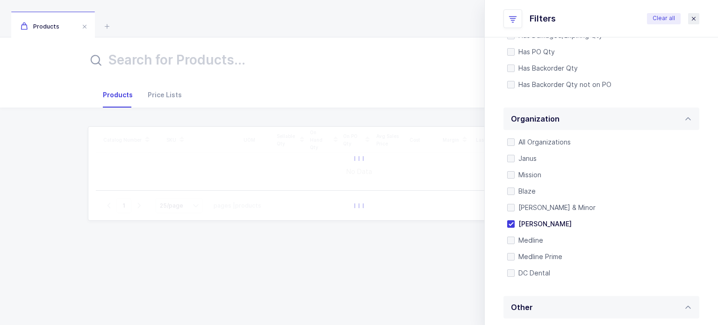
click at [699, 18] on button "close drawer" at bounding box center [694, 18] width 11 height 11
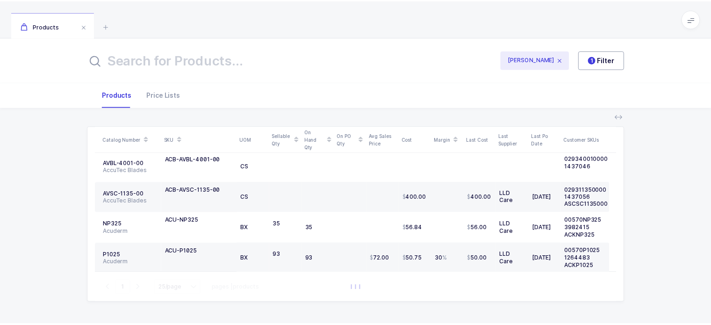
scroll to position [668, 0]
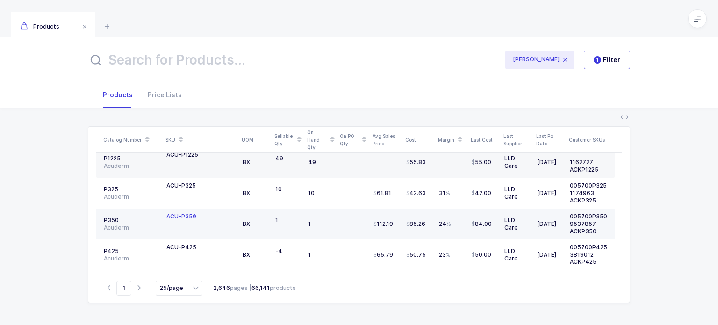
click at [181, 213] on div "ACU-P350" at bounding box center [182, 216] width 30 height 7
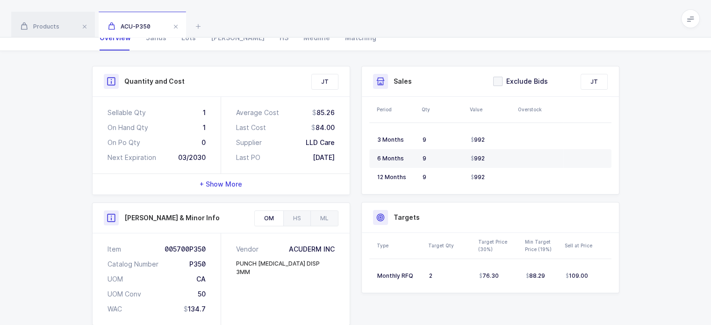
scroll to position [110, 0]
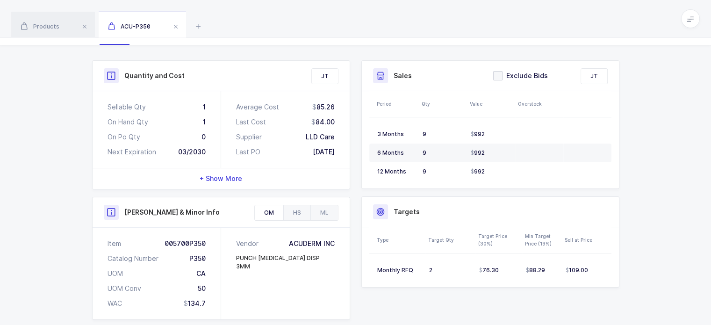
click at [299, 213] on div "HS" at bounding box center [296, 212] width 27 height 15
click at [45, 22] on div "Products" at bounding box center [53, 25] width 84 height 26
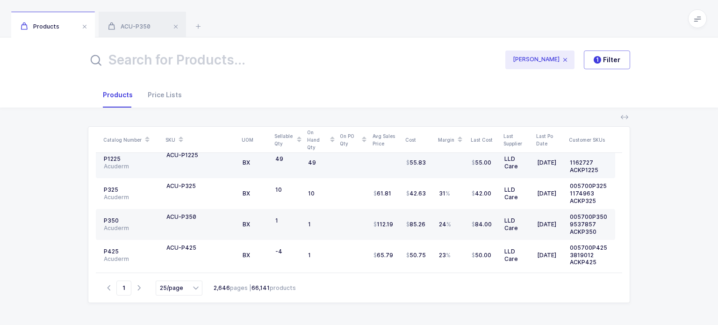
scroll to position [668, 0]
click at [178, 284] on input "25/page" at bounding box center [179, 288] width 47 height 15
click at [184, 271] on span "200/page" at bounding box center [179, 268] width 27 height 7
type input "200/page"
click at [624, 61] on button "1 Filter" at bounding box center [607, 60] width 46 height 19
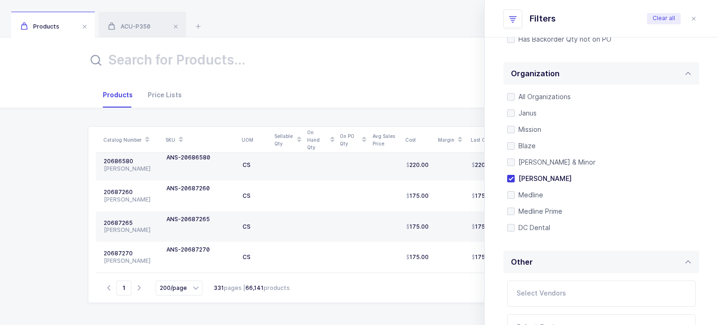
scroll to position [6025, 0]
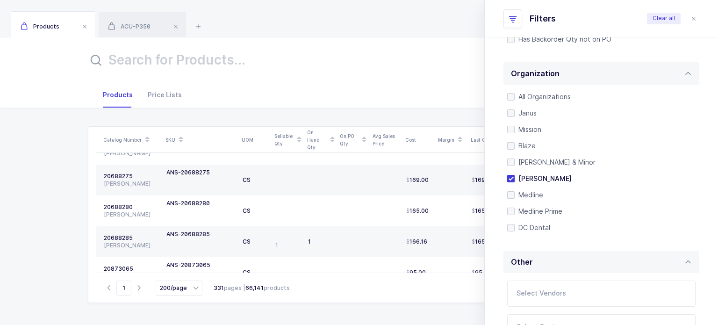
click at [140, 286] on icon "button" at bounding box center [138, 287] width 11 height 7
type input "2"
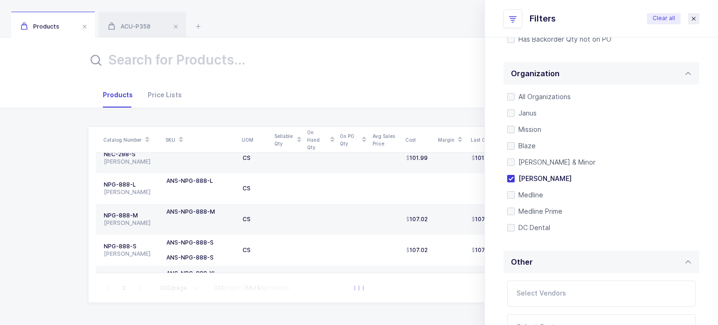
scroll to position [6018, 0]
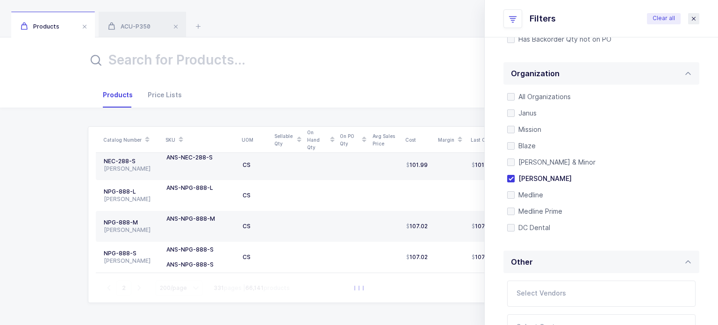
click at [695, 16] on icon "close drawer" at bounding box center [693, 18] width 7 height 7
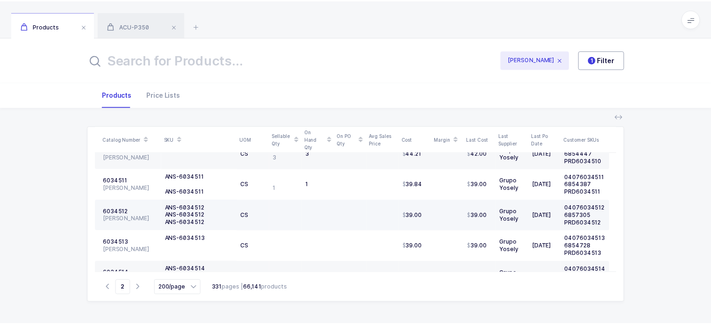
scroll to position [2943, 0]
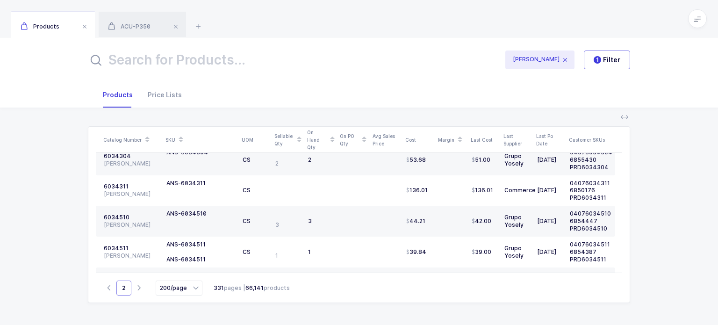
click at [131, 287] on div "Go to 2 200/page 331 pages | 66,141 products" at bounding box center [359, 288] width 527 height 30
drag, startPoint x: 127, startPoint y: 287, endPoint x: 121, endPoint y: 284, distance: 6.7
click at [121, 284] on input "2" at bounding box center [123, 288] width 15 height 15
click at [123, 293] on input "2" at bounding box center [123, 288] width 15 height 15
type input "1"
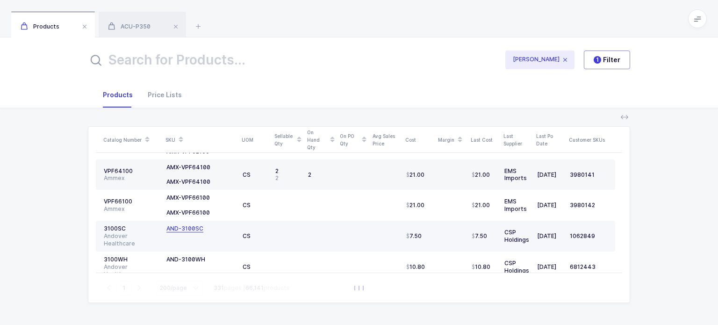
click at [189, 221] on td "AND-3100SC" at bounding box center [201, 236] width 76 height 31
click at [189, 225] on div "AND-3100SC" at bounding box center [185, 228] width 37 height 7
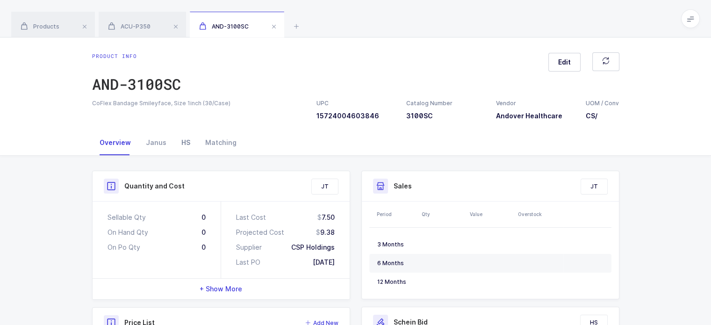
click at [181, 150] on div "HS" at bounding box center [186, 142] width 24 height 25
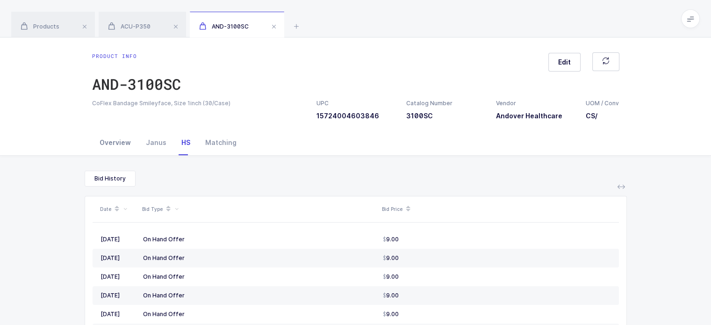
click at [127, 145] on div "Overview" at bounding box center [115, 142] width 46 height 25
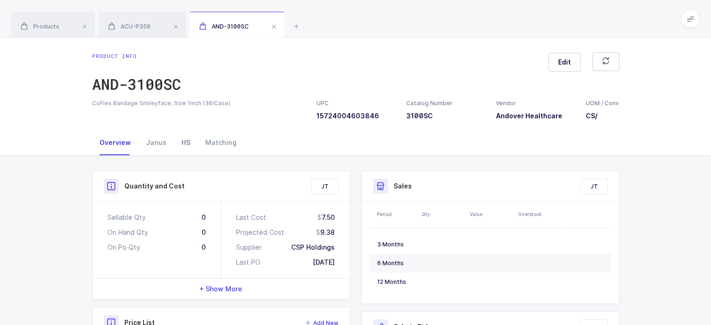
click at [174, 142] on div "HS" at bounding box center [186, 142] width 24 height 25
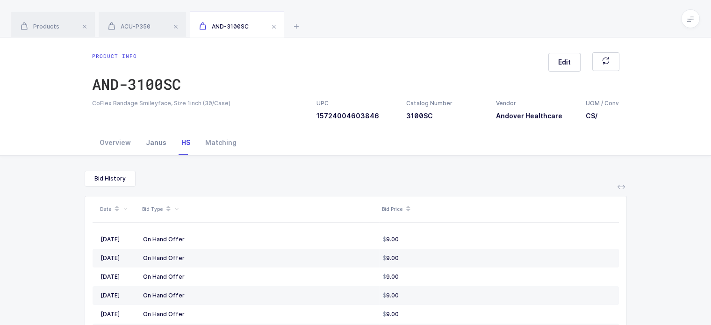
click at [163, 142] on div "Janus" at bounding box center [156, 142] width 36 height 25
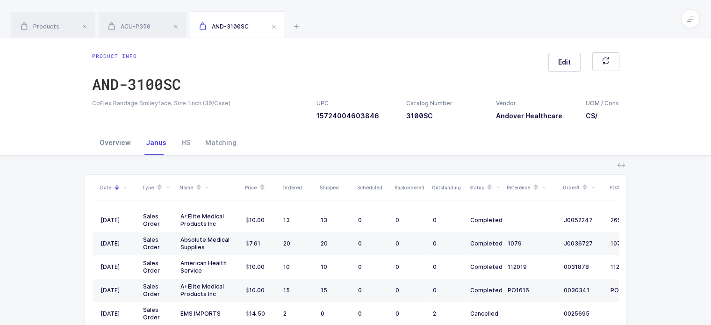
click at [115, 144] on div "Overview" at bounding box center [115, 142] width 46 height 25
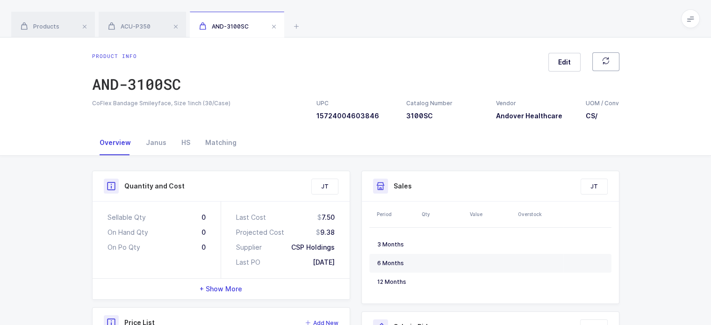
click at [599, 61] on button "button" at bounding box center [606, 61] width 27 height 19
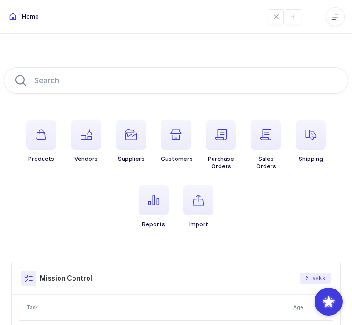
click at [205, 200] on span "button" at bounding box center [198, 200] width 30 height 30
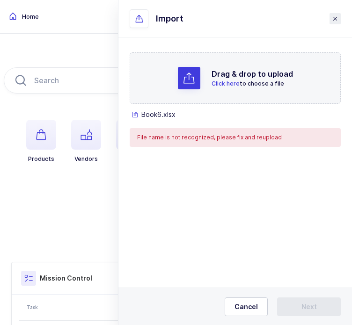
click at [329, 16] on button "close drawer" at bounding box center [334, 18] width 11 height 11
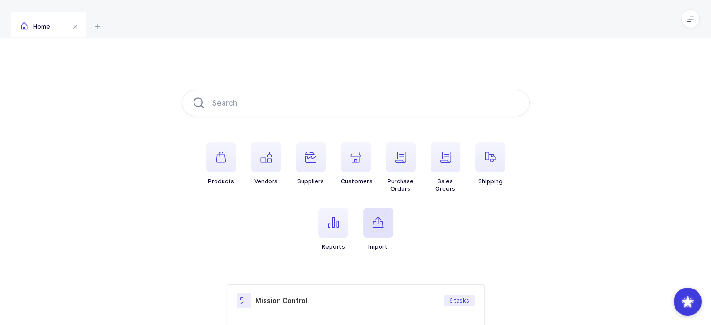
click at [378, 220] on icon "button" at bounding box center [378, 222] width 11 height 11
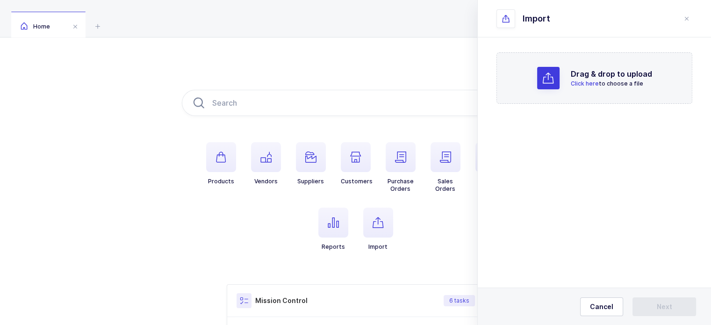
click at [545, 67] on div at bounding box center [548, 78] width 22 height 22
click at [674, 303] on button "Next" at bounding box center [665, 306] width 64 height 19
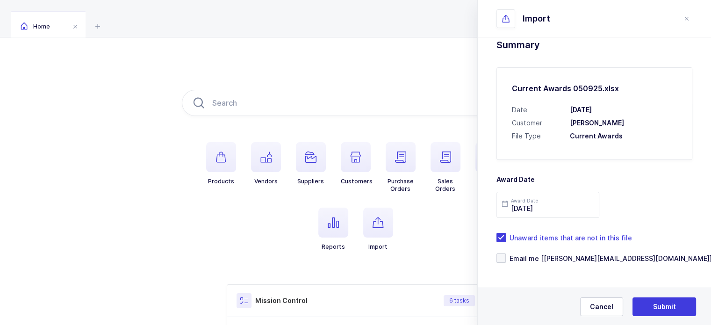
scroll to position [16, 0]
drag, startPoint x: 644, startPoint y: 140, endPoint x: 633, endPoint y: 137, distance: 11.4
click at [633, 137] on div "Current Awards 050925.xlsx Date [DATE] Customer [PERSON_NAME] File Type Current…" at bounding box center [595, 112] width 196 height 93
click at [557, 259] on span "Email me [[PERSON_NAME][EMAIL_ADDRESS][DOMAIN_NAME]]" at bounding box center [609, 257] width 206 height 9
click at [506, 253] on input "Email me [[PERSON_NAME][EMAIL_ADDRESS][DOMAIN_NAME]]" at bounding box center [506, 253] width 0 height 0
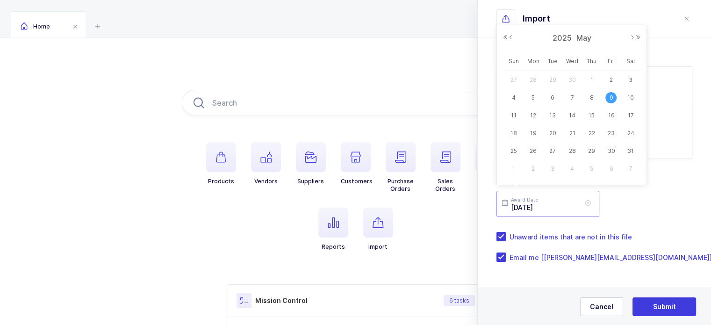
click at [561, 211] on input "[DATE]" at bounding box center [548, 204] width 103 height 26
click at [633, 36] on button "Next Month" at bounding box center [633, 38] width 6 height 6
click at [632, 36] on button "Next Month" at bounding box center [633, 38] width 6 height 6
click at [632, 38] on button "Next Month" at bounding box center [633, 38] width 6 height 6
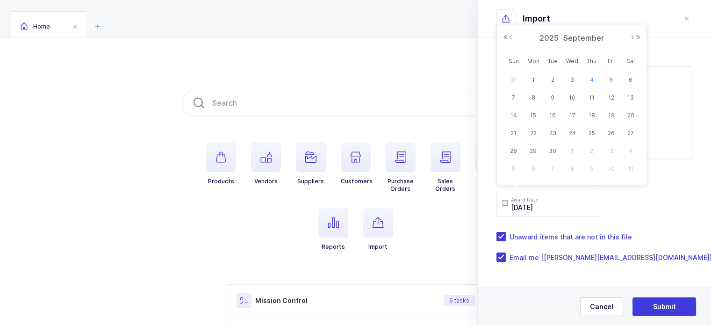
click at [593, 78] on span "4" at bounding box center [592, 79] width 11 height 11
type input "[DATE]"
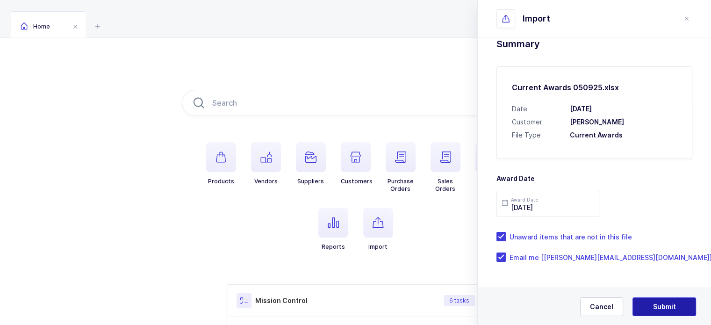
click at [673, 306] on span "Submit" at bounding box center [664, 306] width 23 height 9
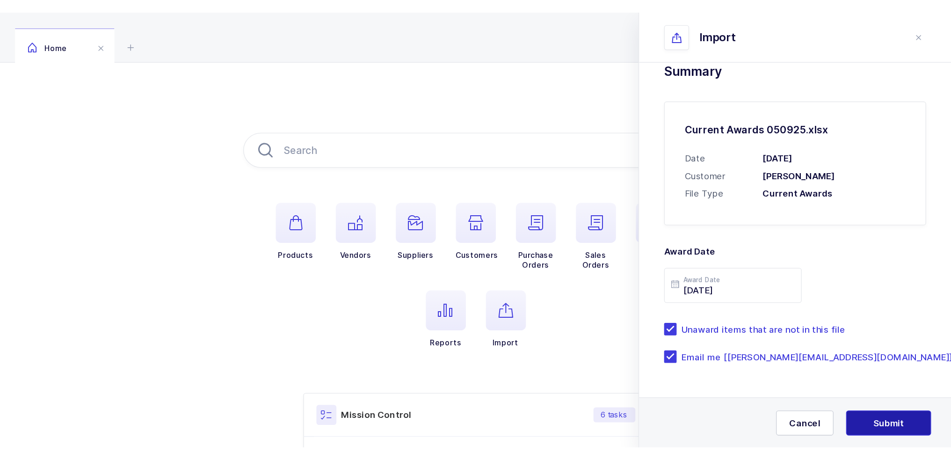
scroll to position [0, 0]
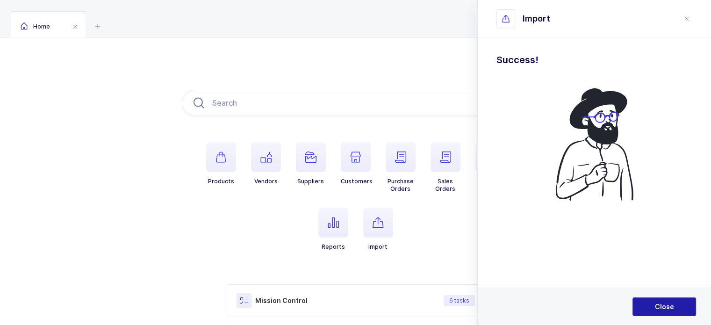
click at [673, 306] on span "Close" at bounding box center [664, 306] width 19 height 9
